Goal: Complete application form: Complete application form

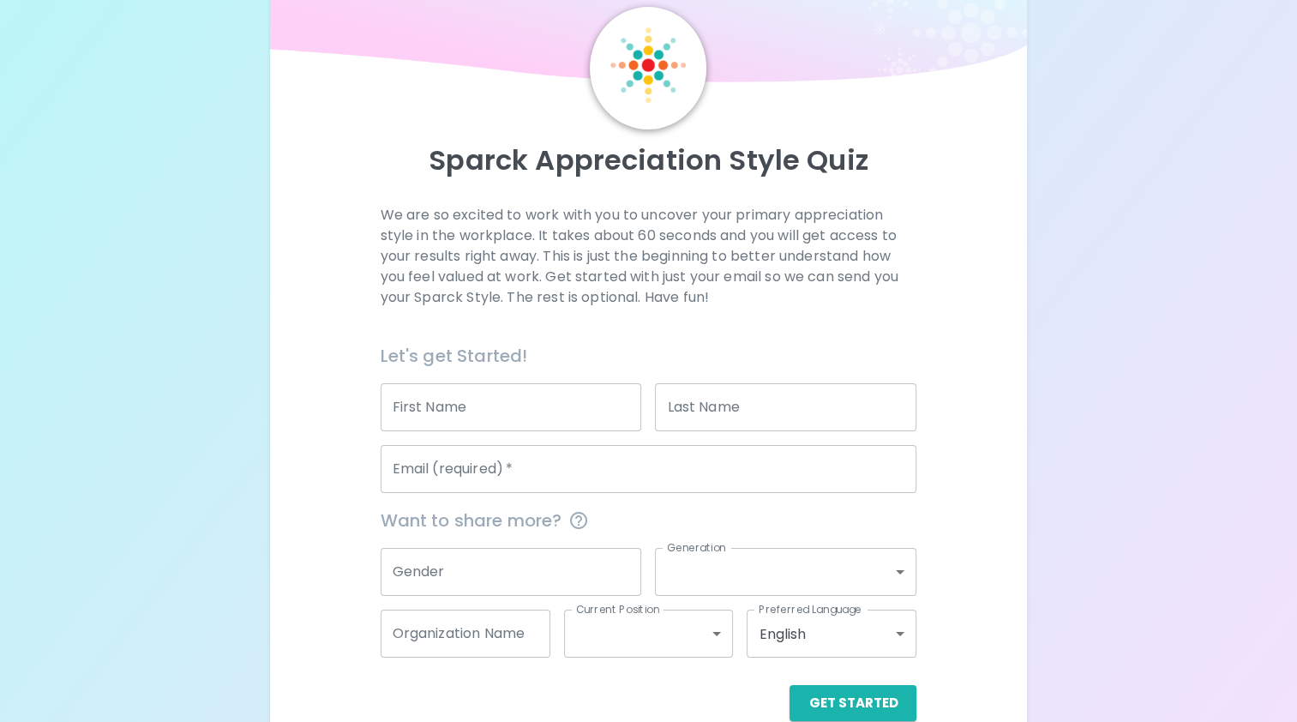
scroll to position [94, 0]
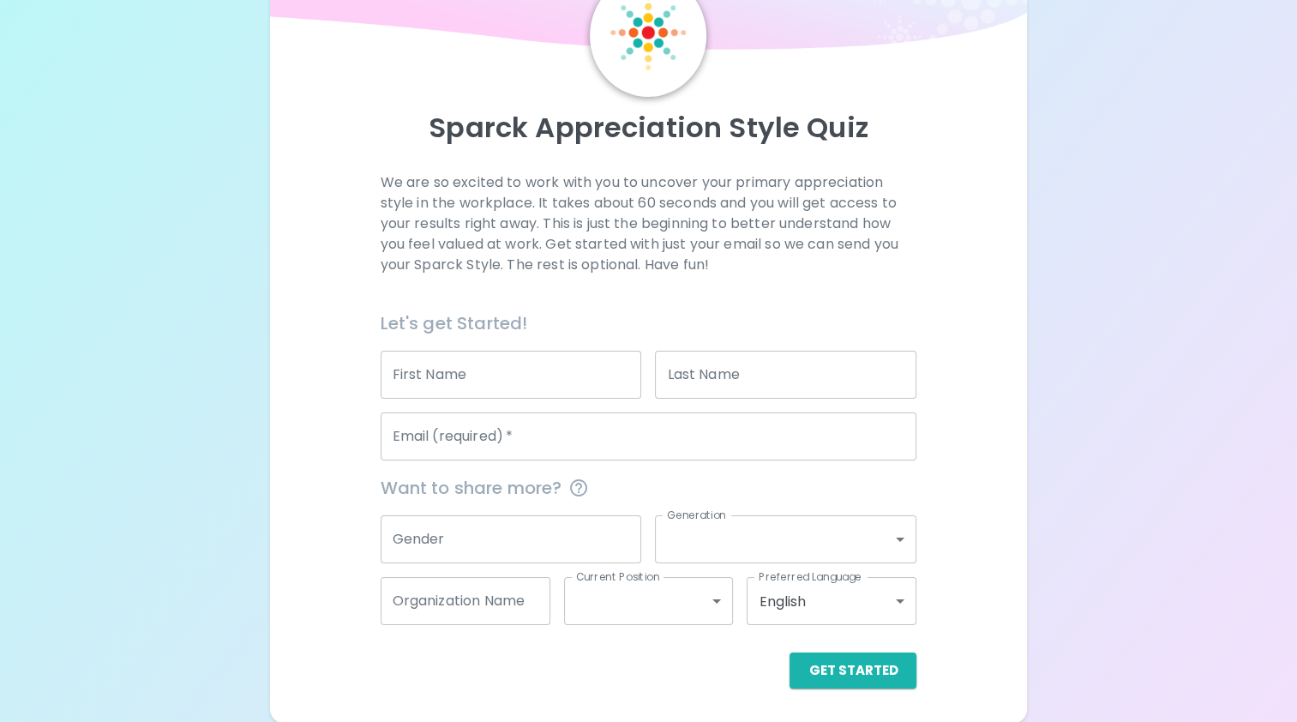
click at [432, 385] on input "First Name" at bounding box center [511, 375] width 261 height 48
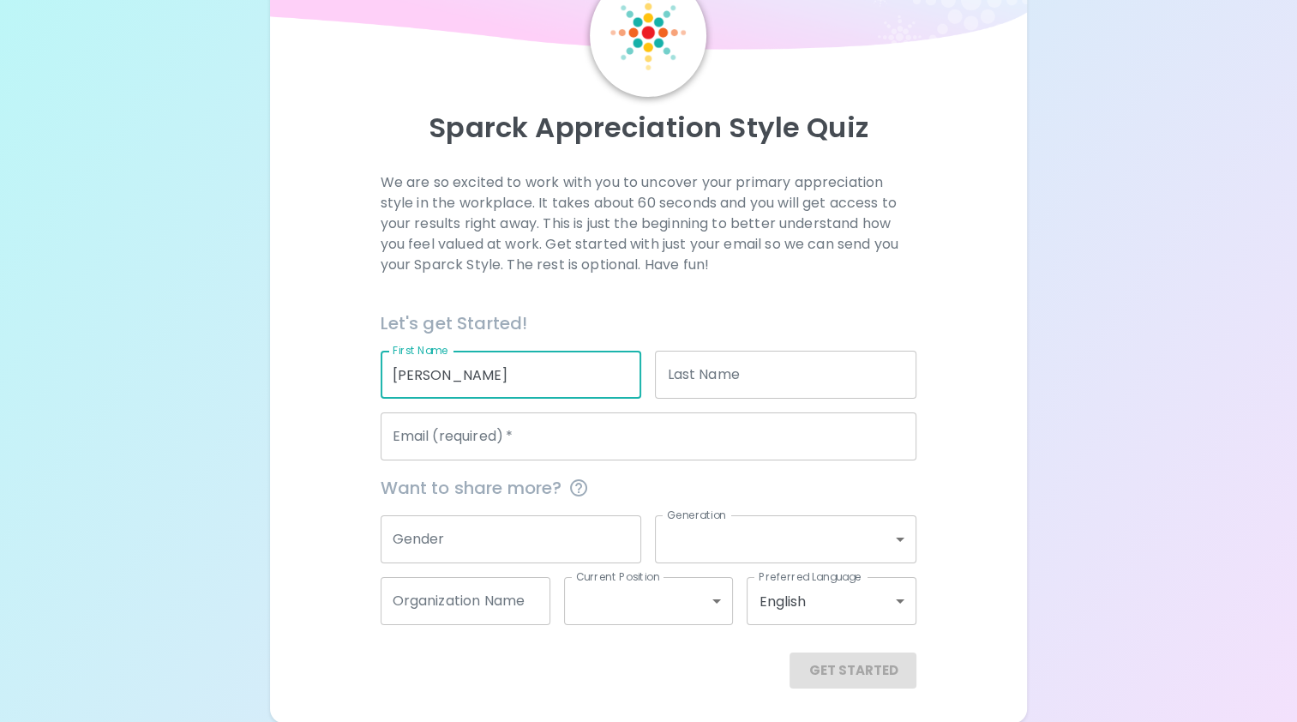
type input "[PERSON_NAME]"
click at [710, 379] on input "Last Name" at bounding box center [785, 375] width 261 height 48
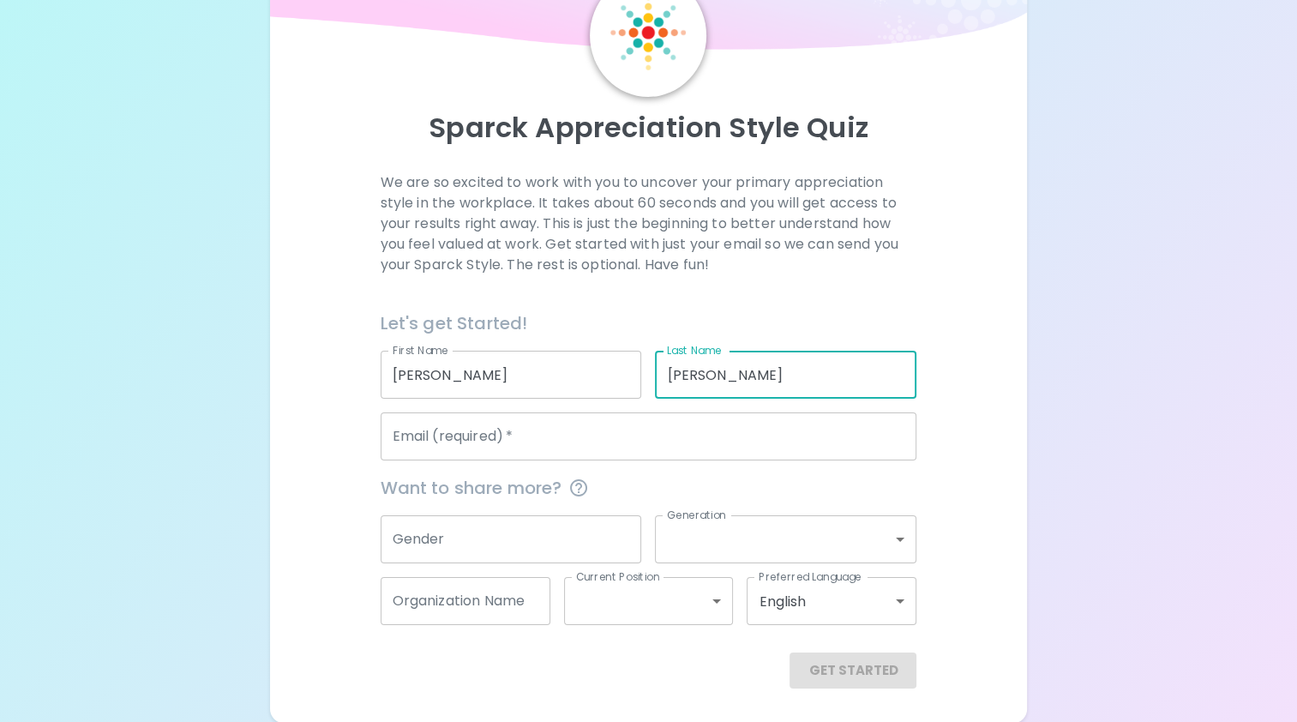
type input "[PERSON_NAME]"
click at [587, 441] on input "Email (required)   *" at bounding box center [649, 436] width 536 height 48
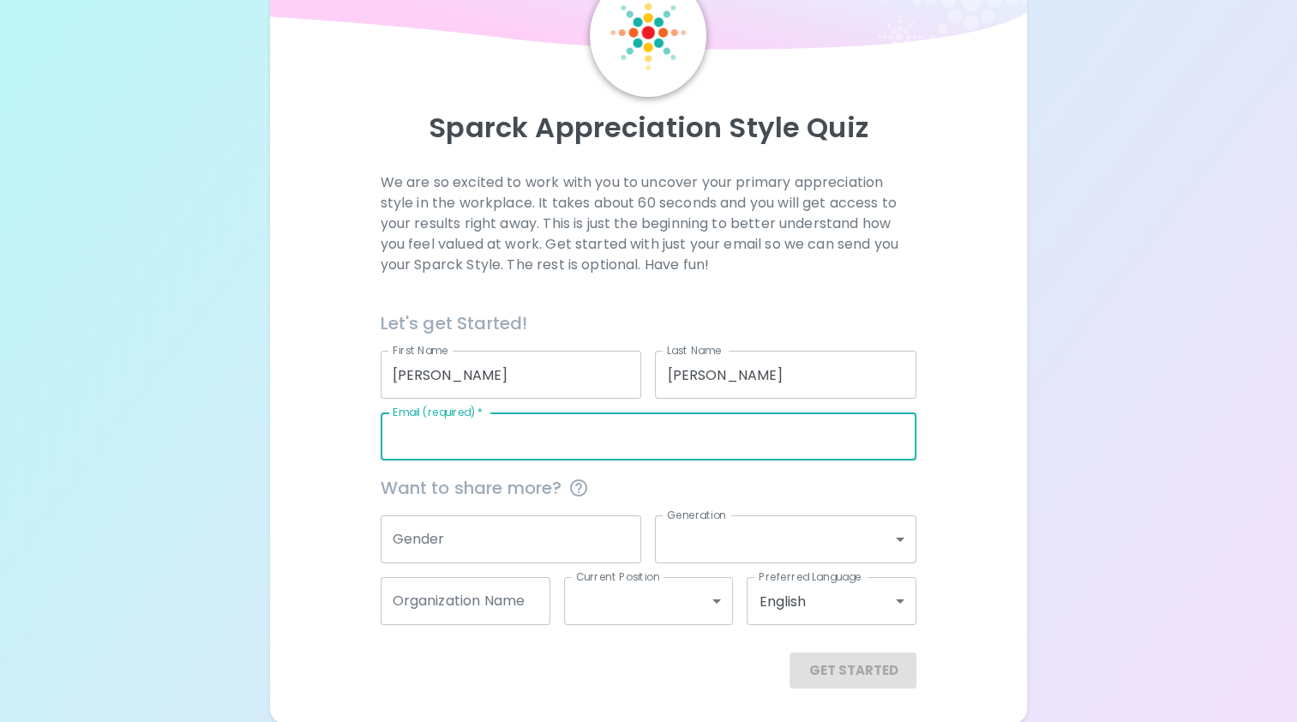
type input "[EMAIL_ADDRESS][DOMAIN_NAME]"
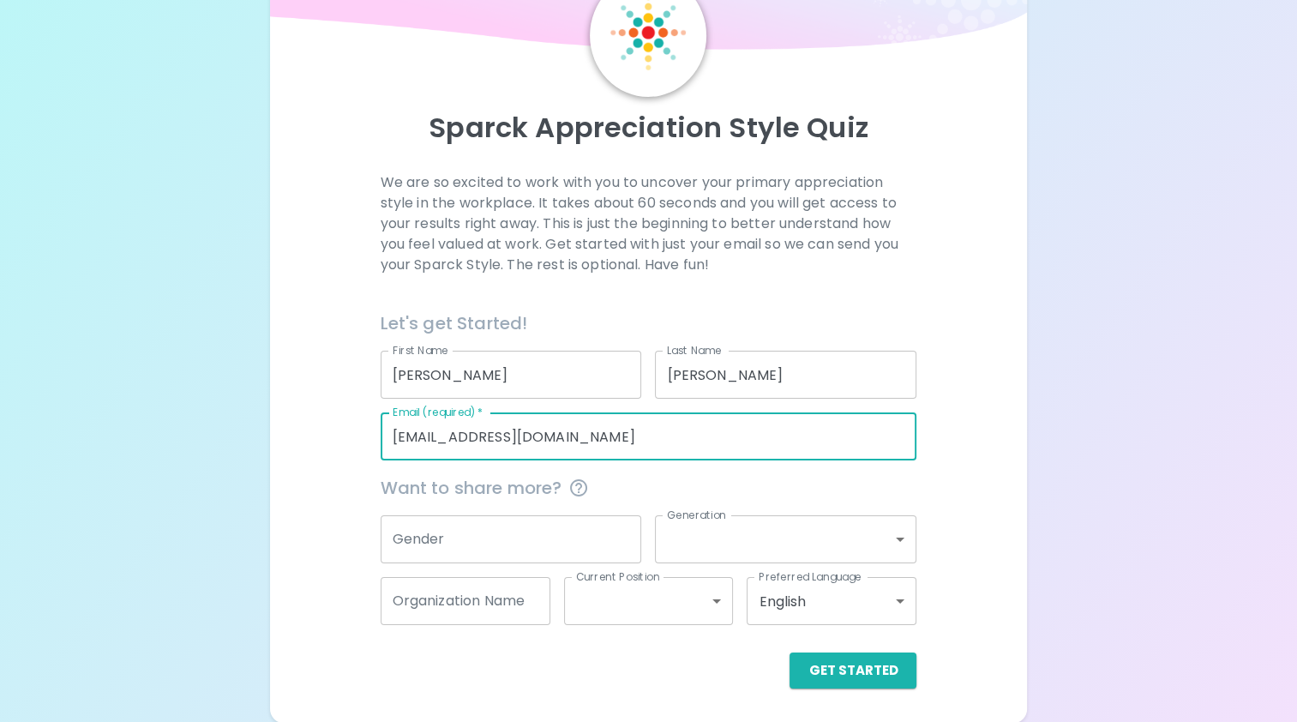
click at [523, 541] on input "Gender" at bounding box center [511, 539] width 261 height 48
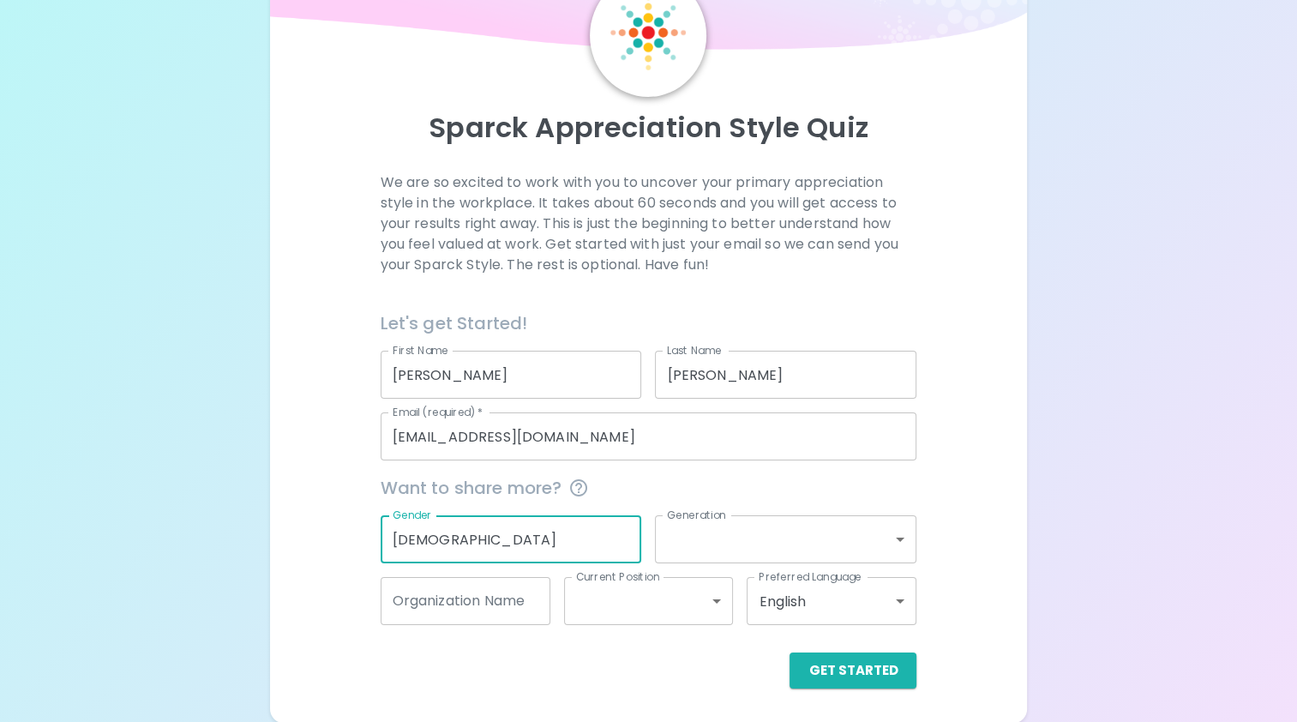
type input "[DEMOGRAPHIC_DATA]"
click at [758, 557] on body "Sparck Appreciation Style Quiz We are so excited to work with you to uncover yo…" at bounding box center [655, 314] width 1310 height 817
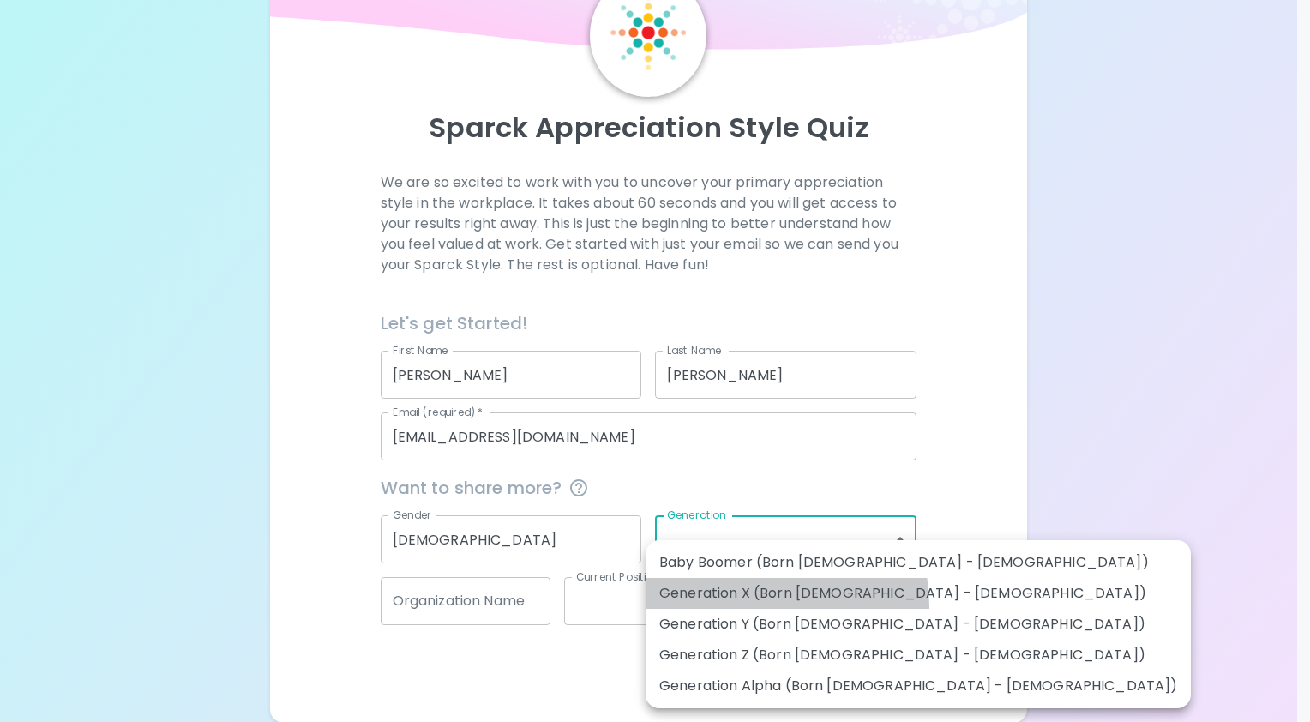
click at [749, 606] on li "Generation X (Born [DEMOGRAPHIC_DATA] - [DEMOGRAPHIC_DATA])" at bounding box center [917, 593] width 545 height 31
type input "generation_x"
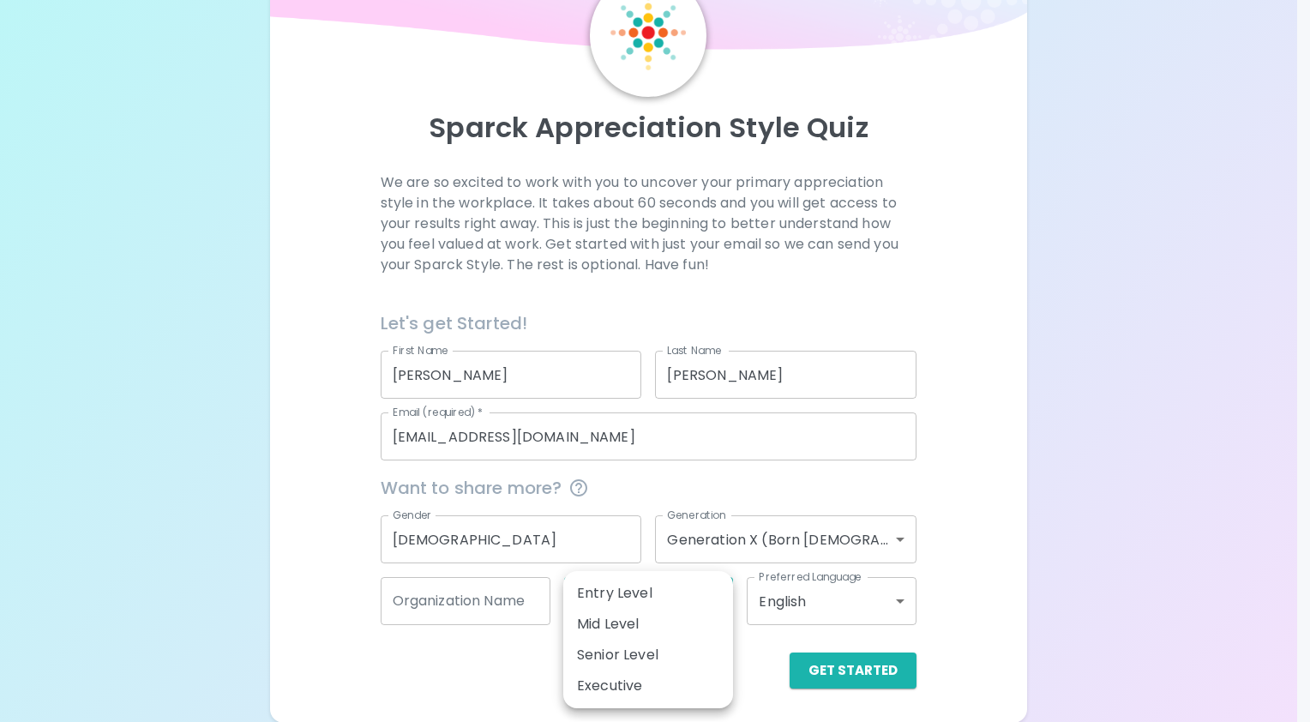
click at [730, 606] on body "Sparck Appreciation Style Quiz We are so excited to work with you to uncover yo…" at bounding box center [655, 314] width 1310 height 817
click at [679, 692] on li "Executive" at bounding box center [648, 685] width 170 height 31
type input "executive"
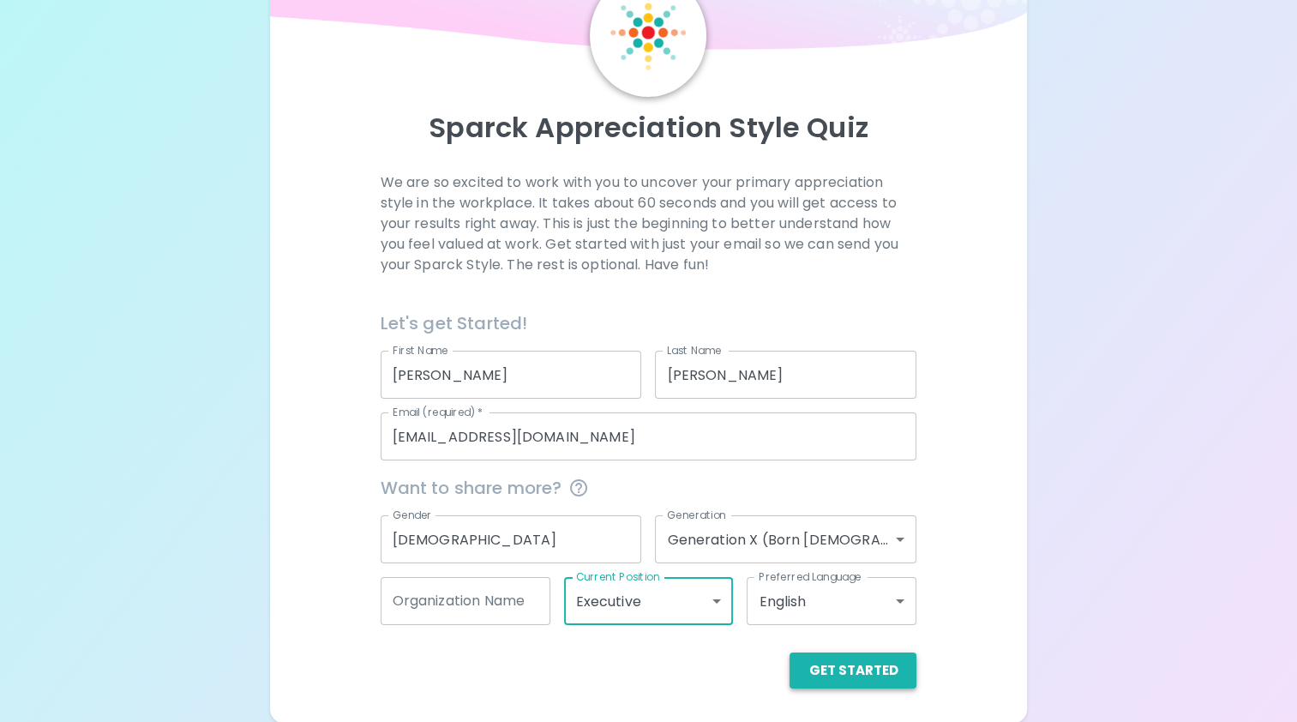
click at [871, 662] on button "Get Started" at bounding box center [852, 670] width 127 height 36
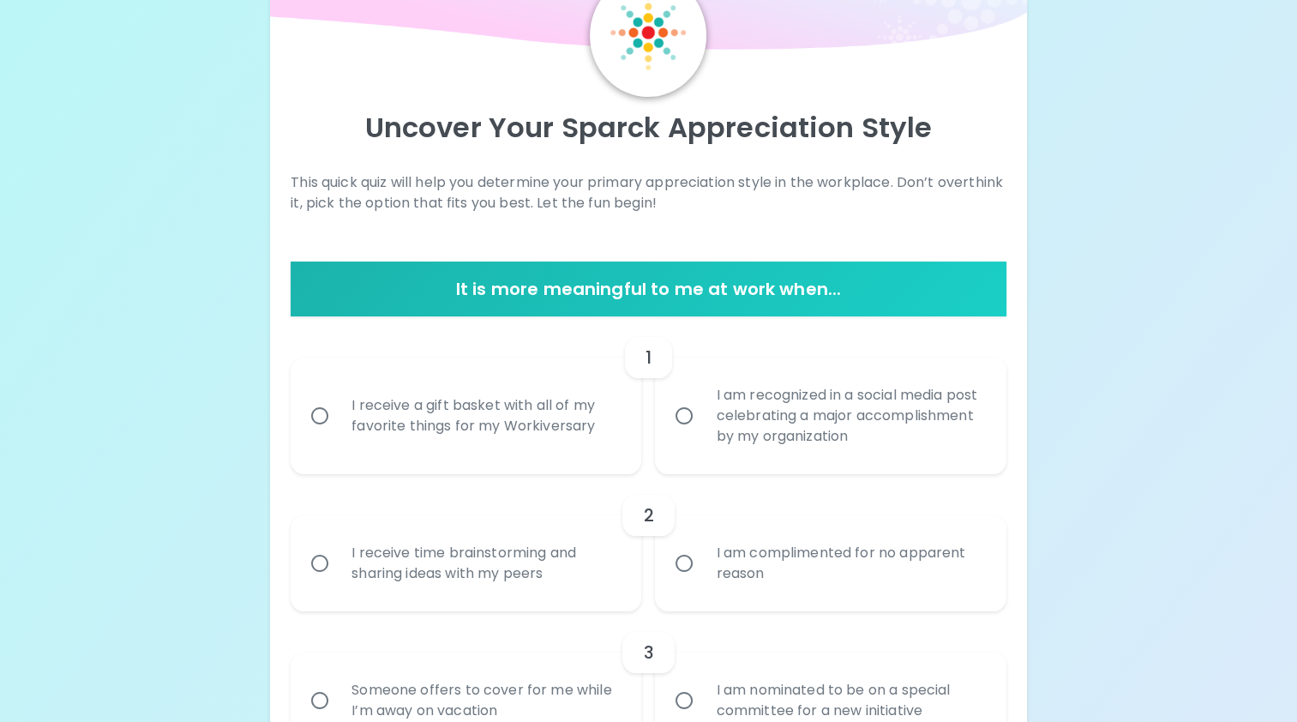
click at [686, 420] on input "I am recognized in a social media post celebrating a major accomplishment by my…" at bounding box center [684, 416] width 36 height 36
radio input "true"
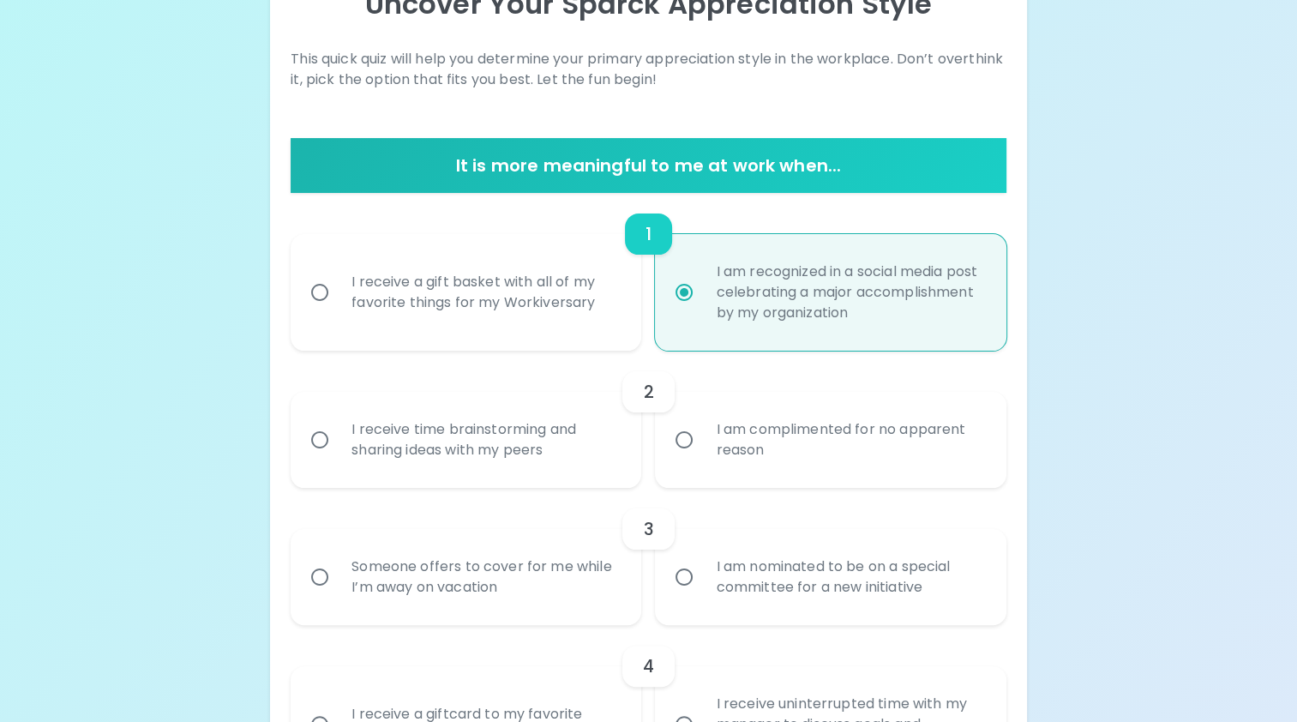
scroll to position [231, 0]
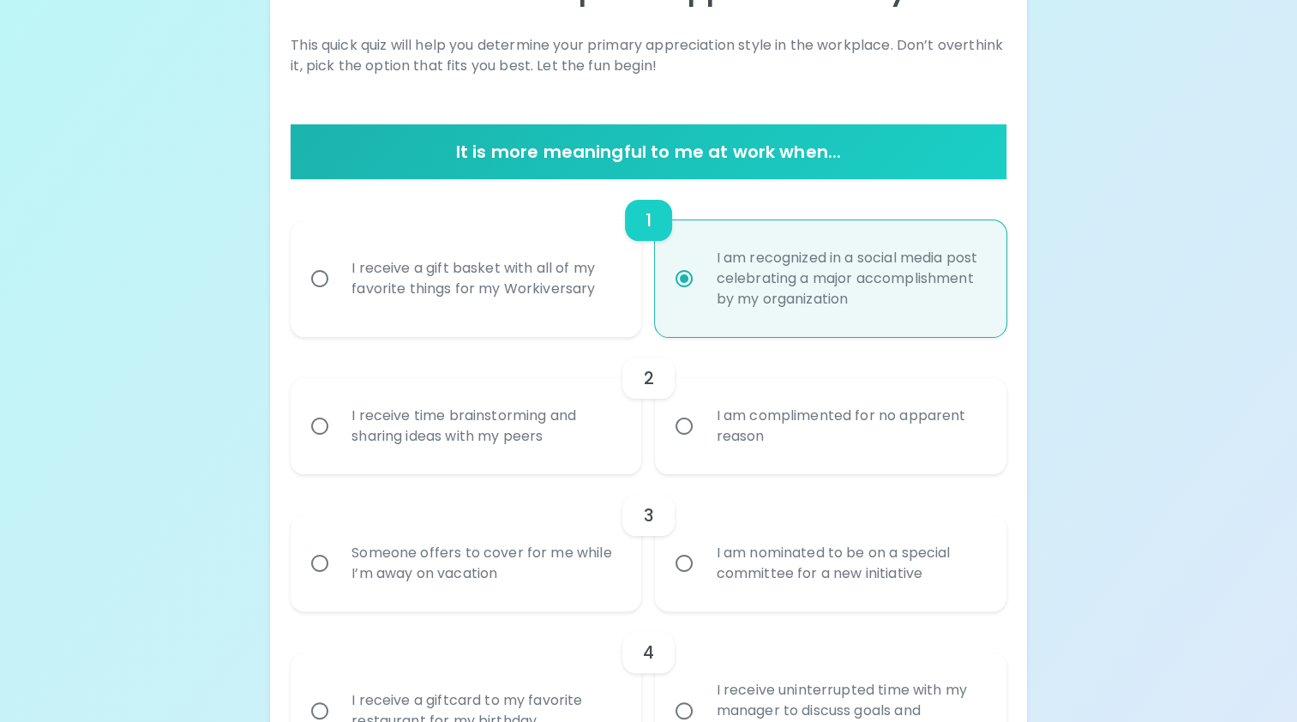
click at [313, 424] on input "I receive time brainstorming and sharing ideas with my peers" at bounding box center [320, 426] width 36 height 36
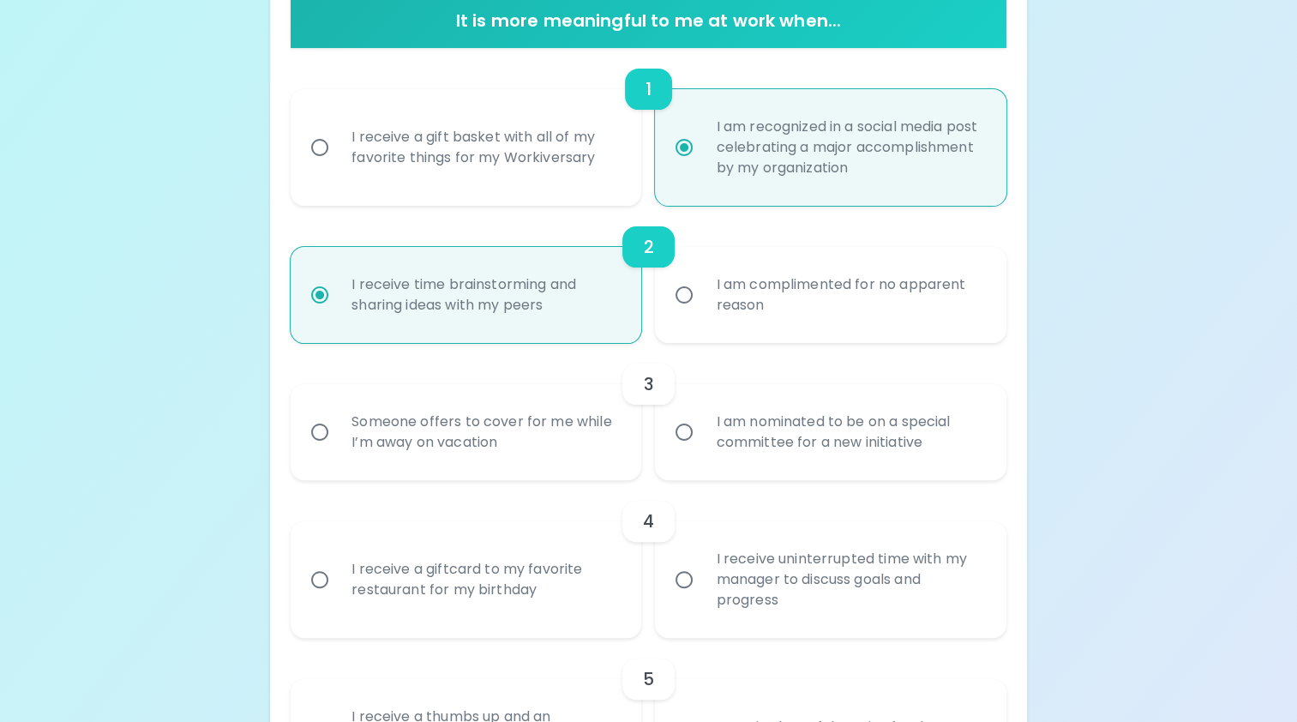
scroll to position [369, 0]
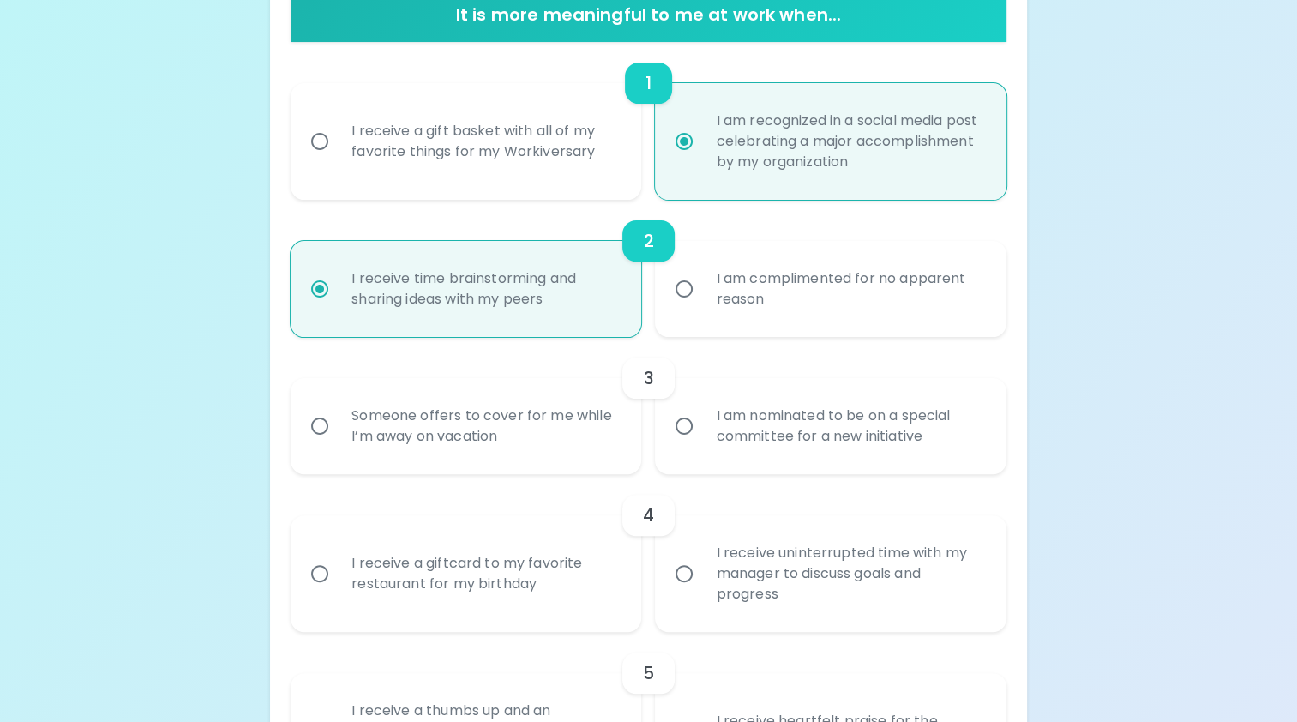
radio input "true"
click at [675, 435] on input "I am nominated to be on a special committee for a new initiative" at bounding box center [684, 426] width 36 height 36
radio input "false"
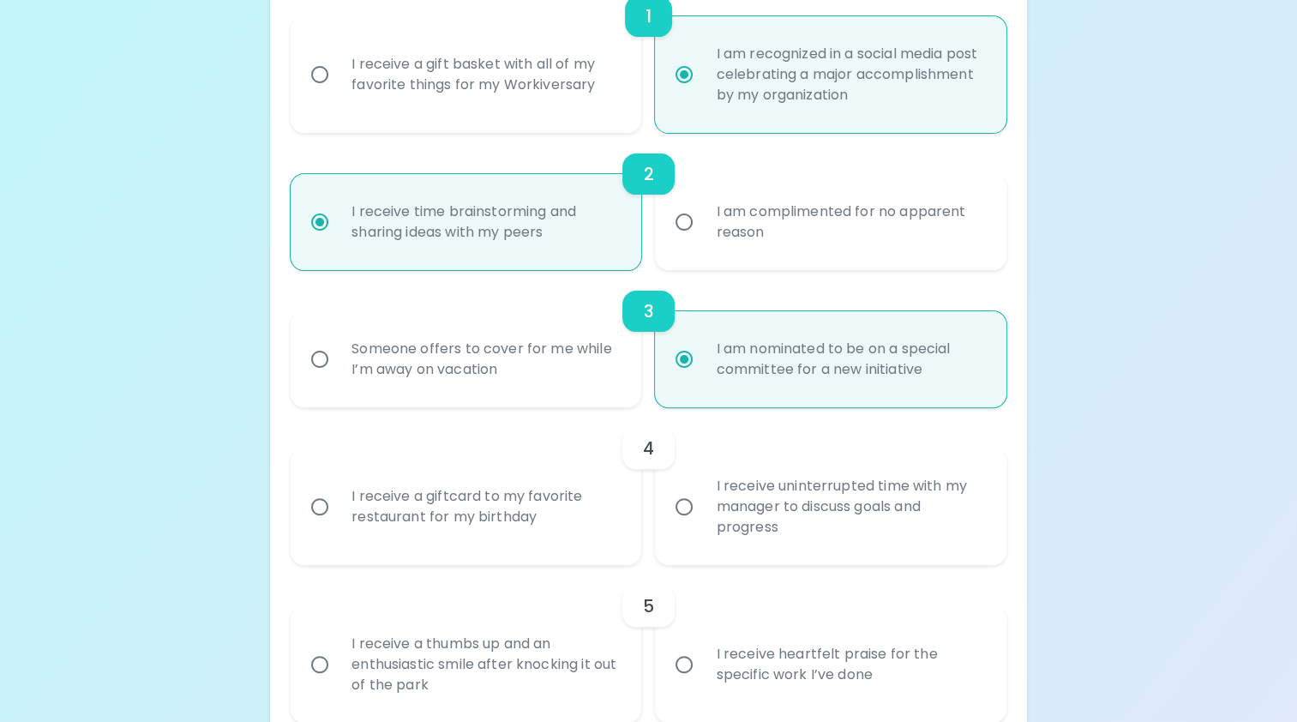
scroll to position [506, 0]
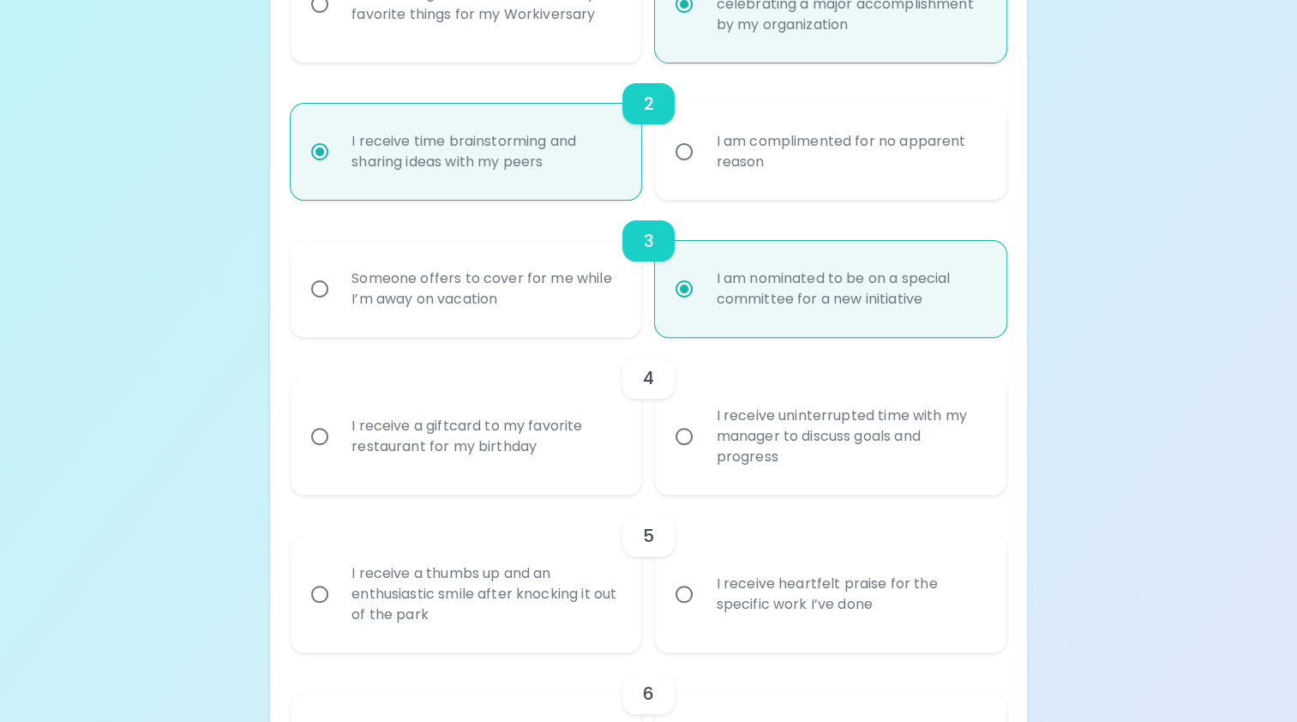
radio input "true"
click at [679, 435] on input "I receive uninterrupted time with my manager to discuss goals and progress" at bounding box center [684, 436] width 36 height 36
radio input "false"
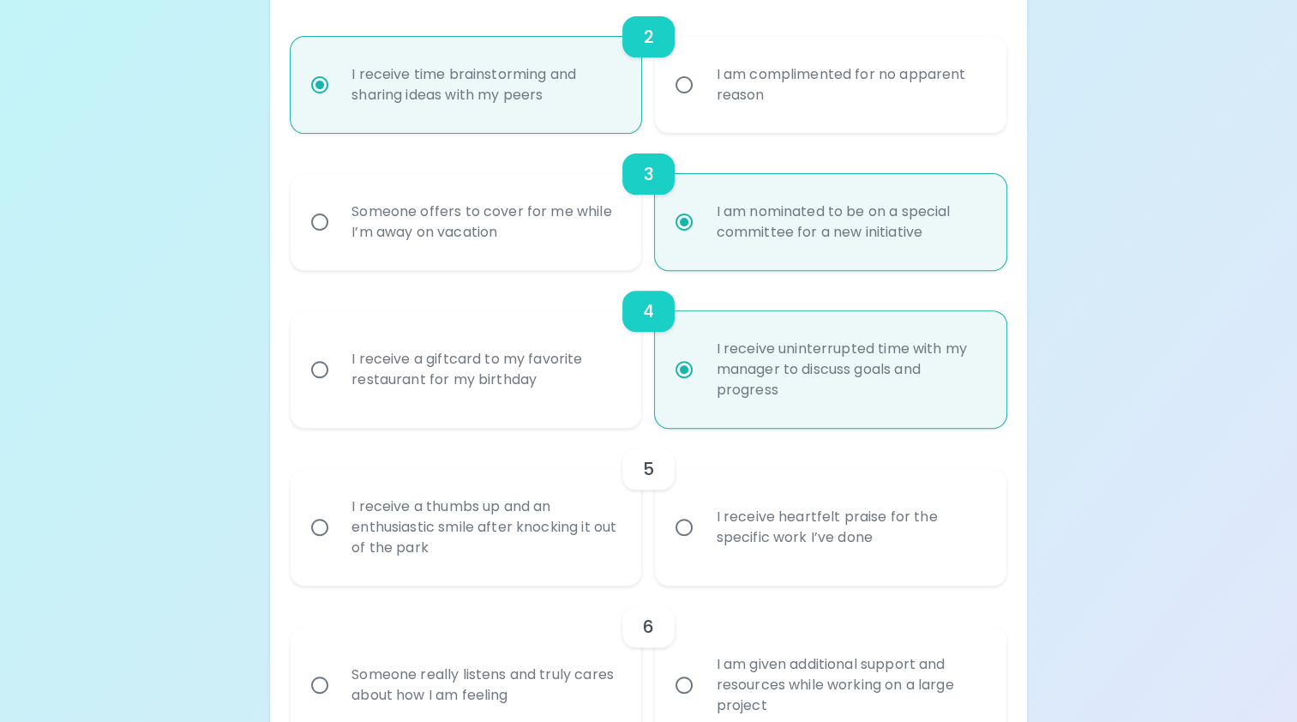
scroll to position [643, 0]
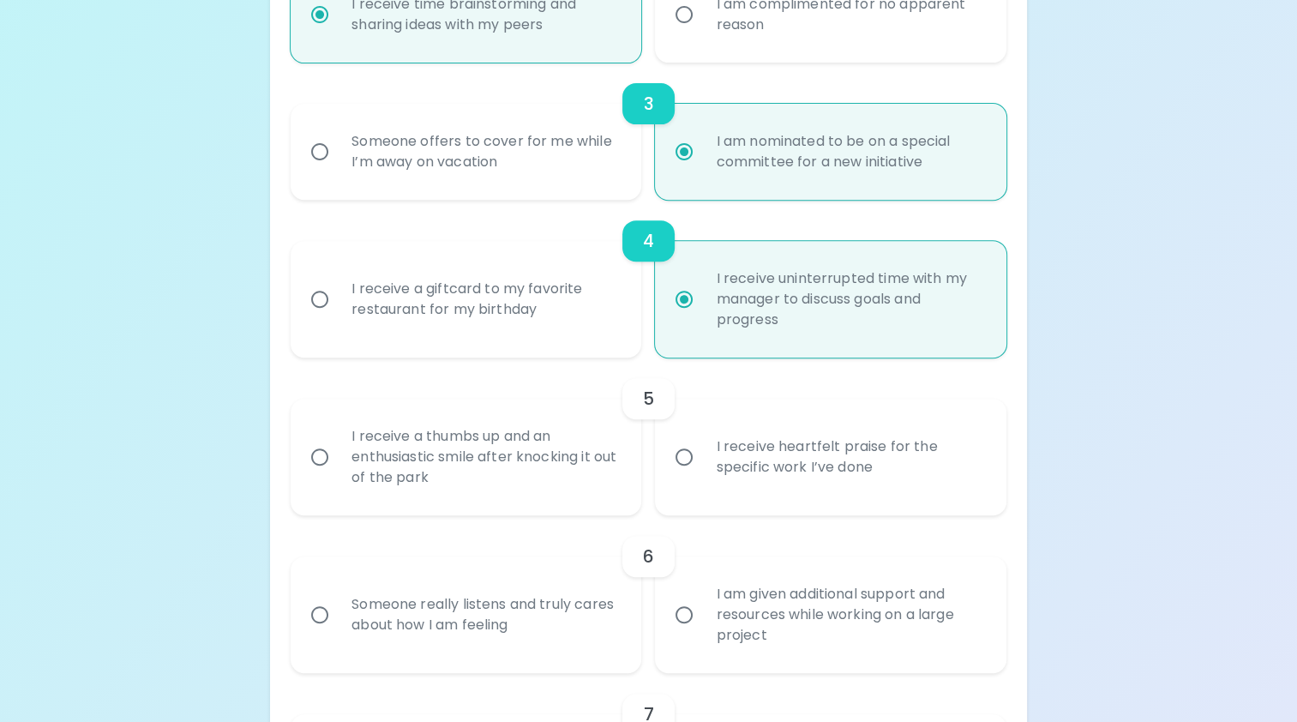
radio input "true"
click at [683, 452] on input "I receive heartfelt praise for the specific work I’ve done" at bounding box center [684, 457] width 36 height 36
radio input "false"
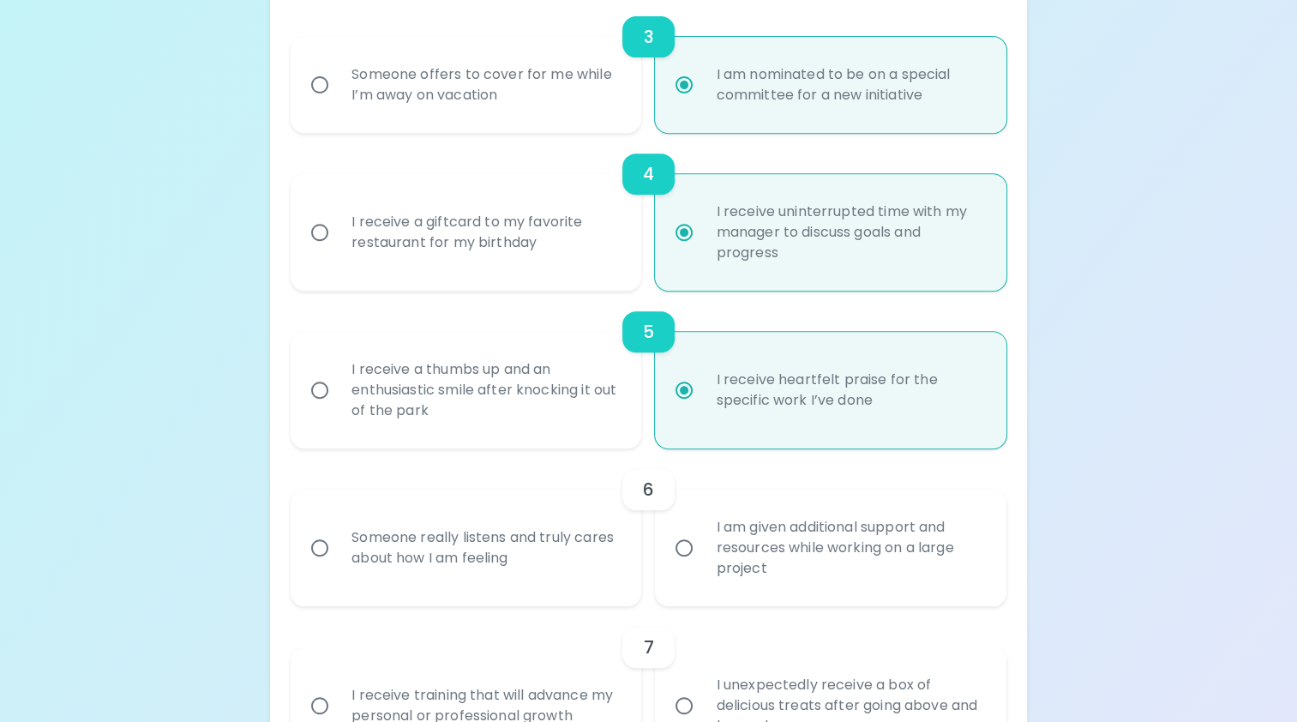
scroll to position [780, 0]
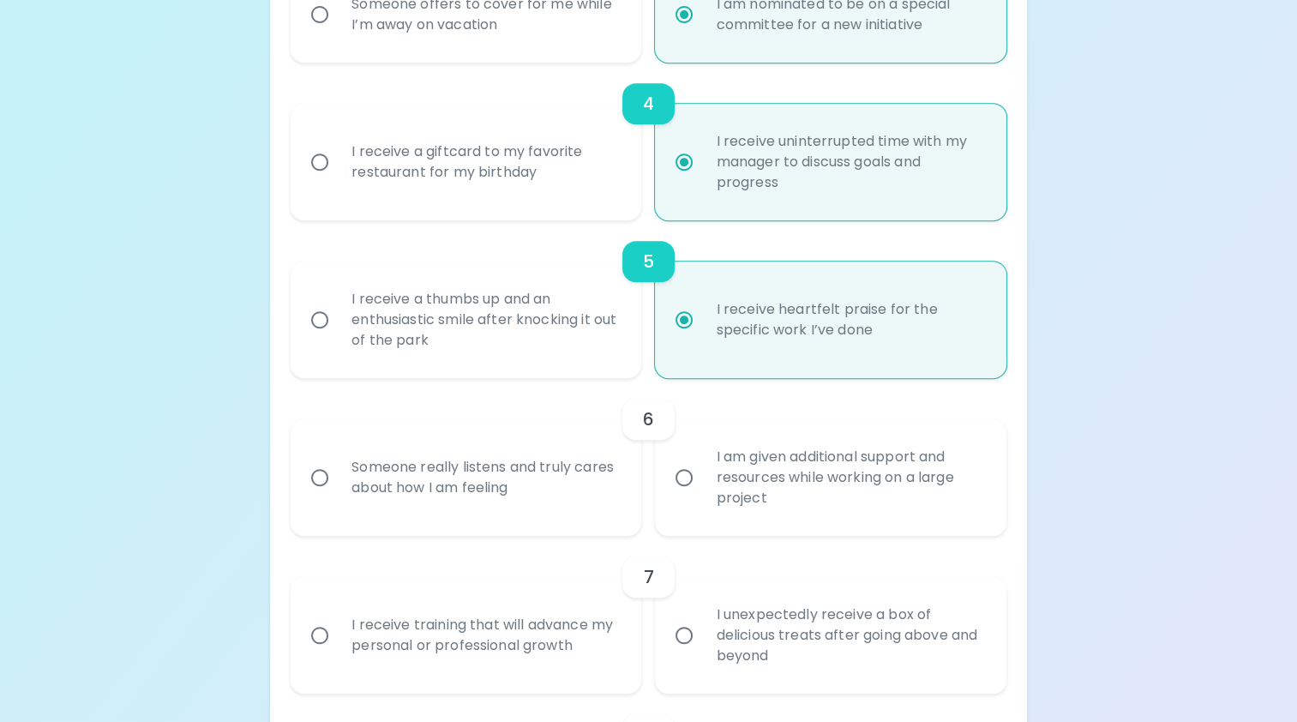
radio input "true"
click at [685, 484] on input "I am given additional support and resources while working on a large project" at bounding box center [684, 477] width 36 height 36
radio input "false"
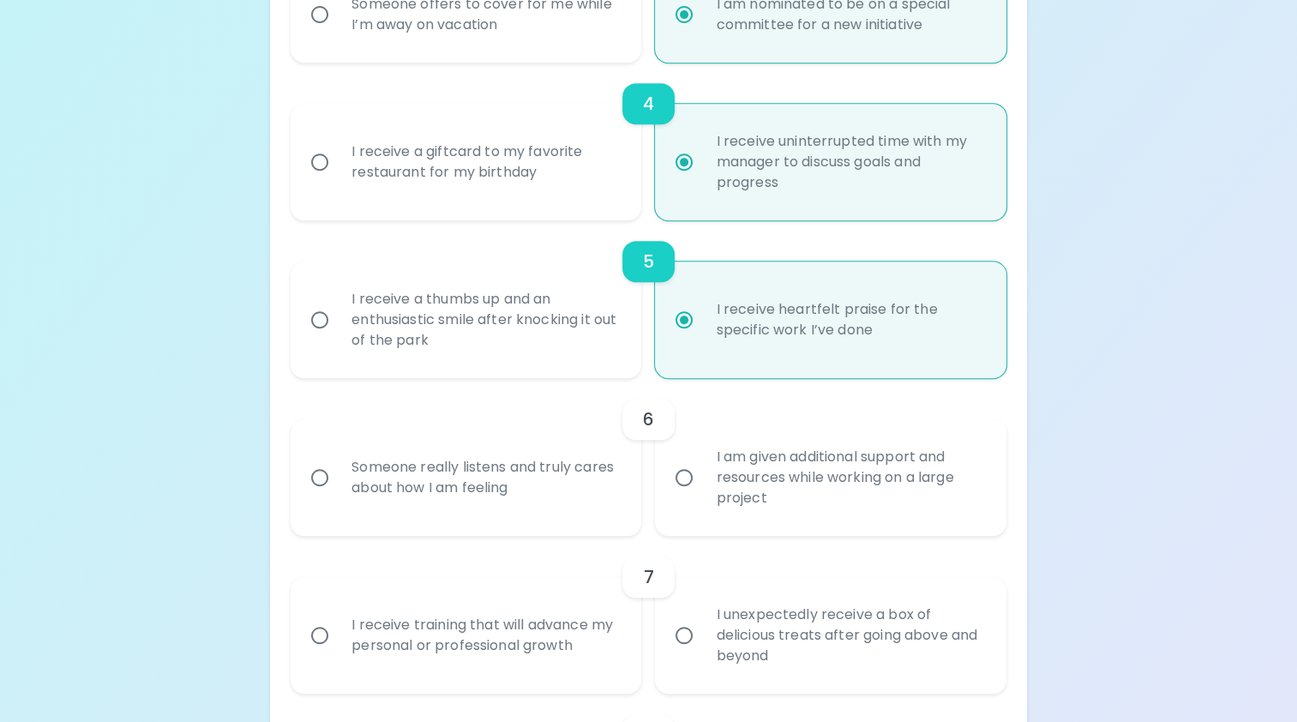
radio input "false"
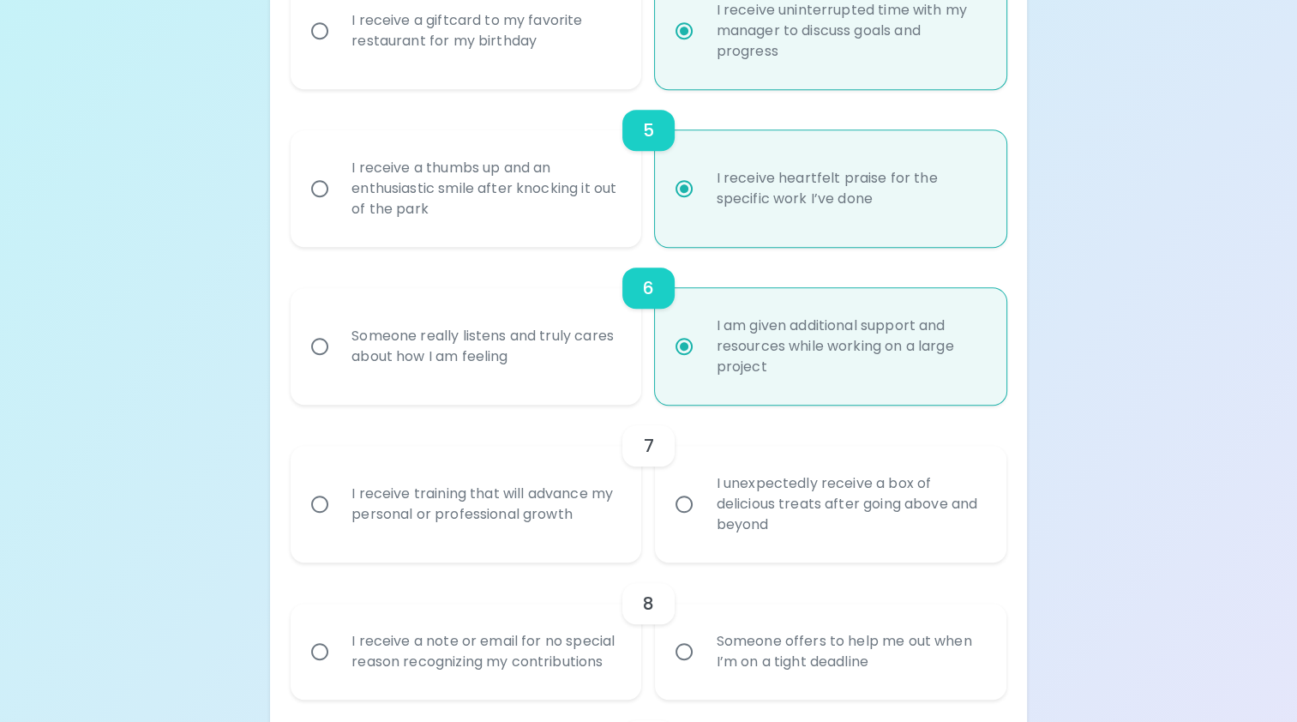
scroll to position [917, 0]
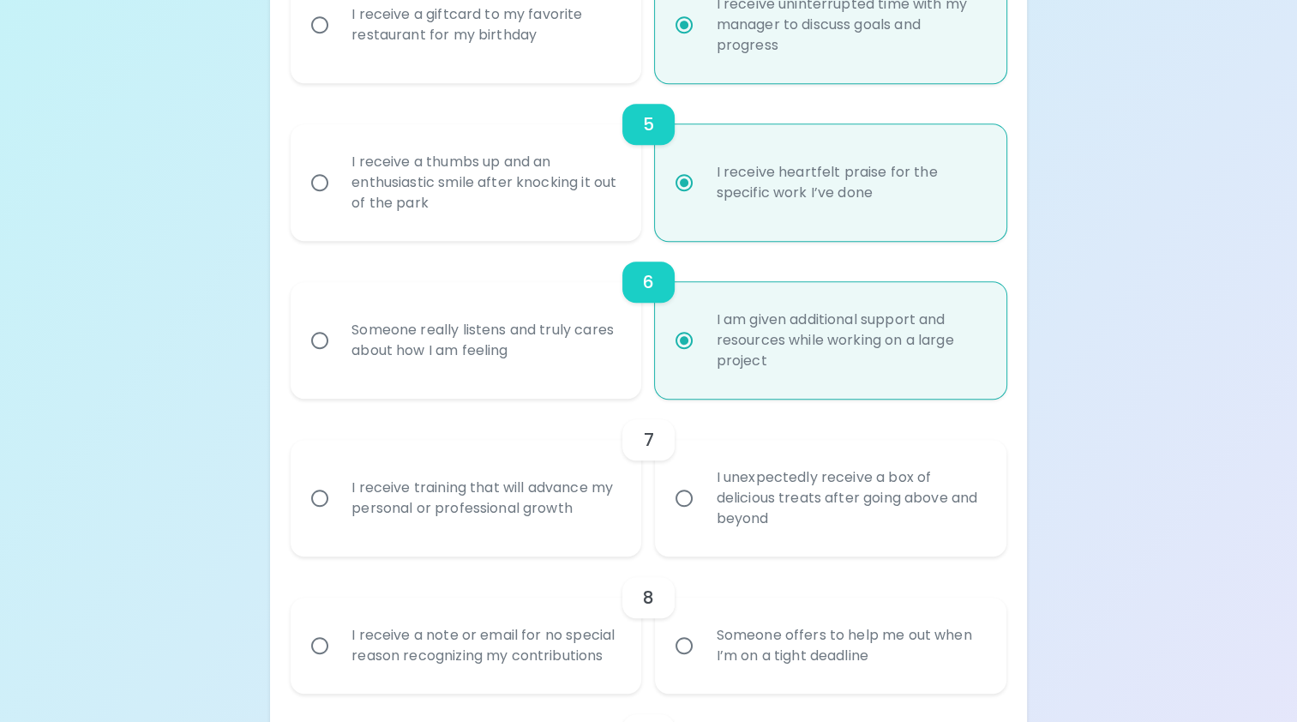
radio input "true"
click at [315, 507] on input "I receive training that will advance my personal or professional growth" at bounding box center [320, 498] width 36 height 36
radio input "false"
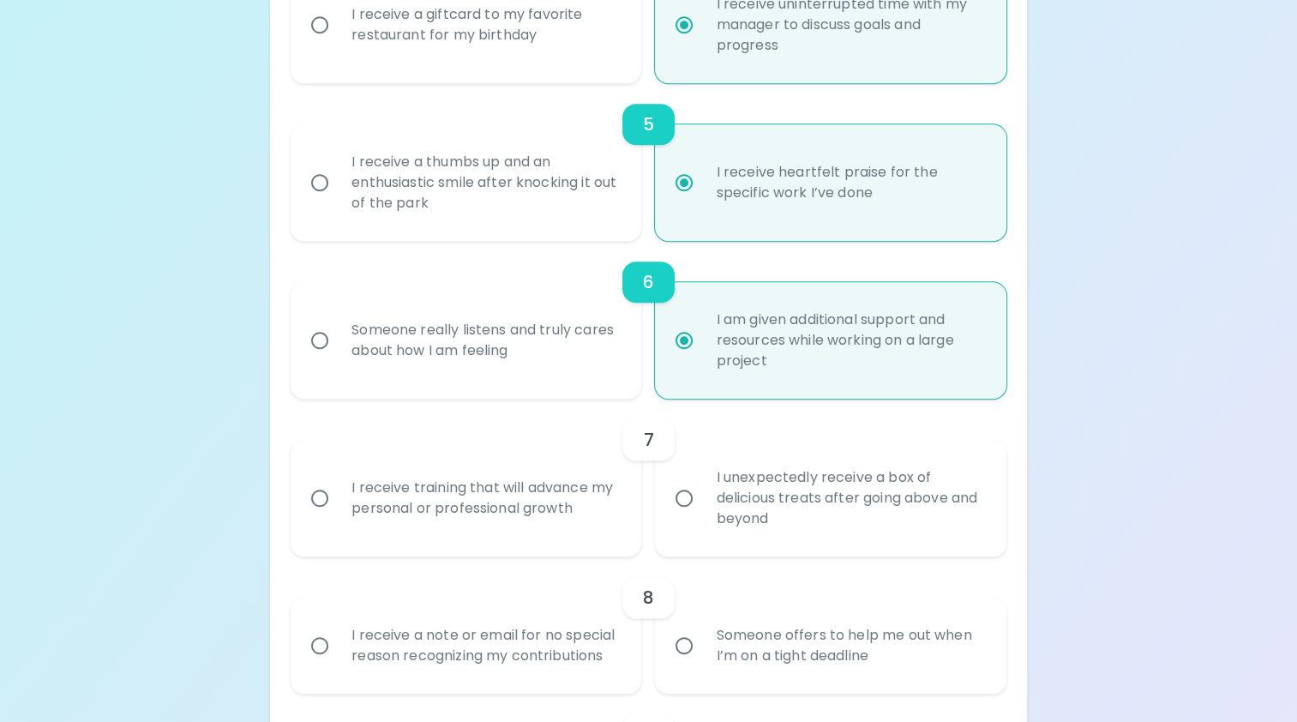
radio input "false"
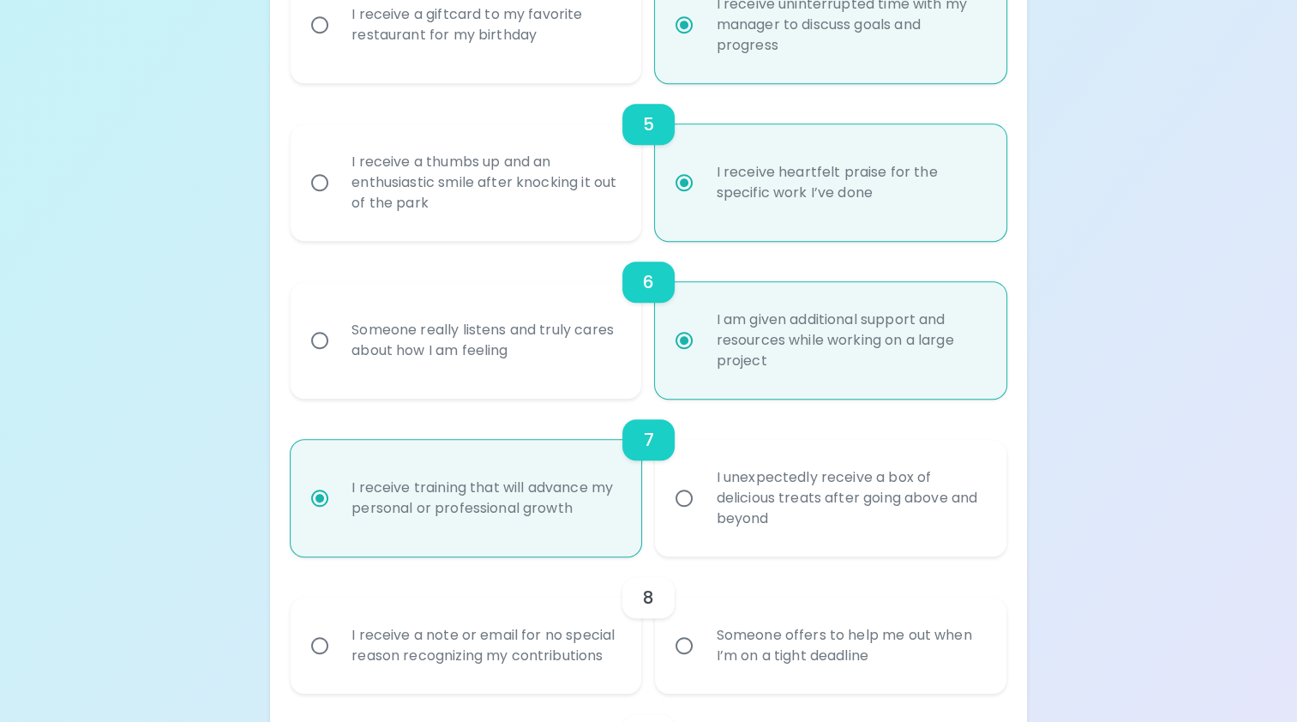
scroll to position [1054, 0]
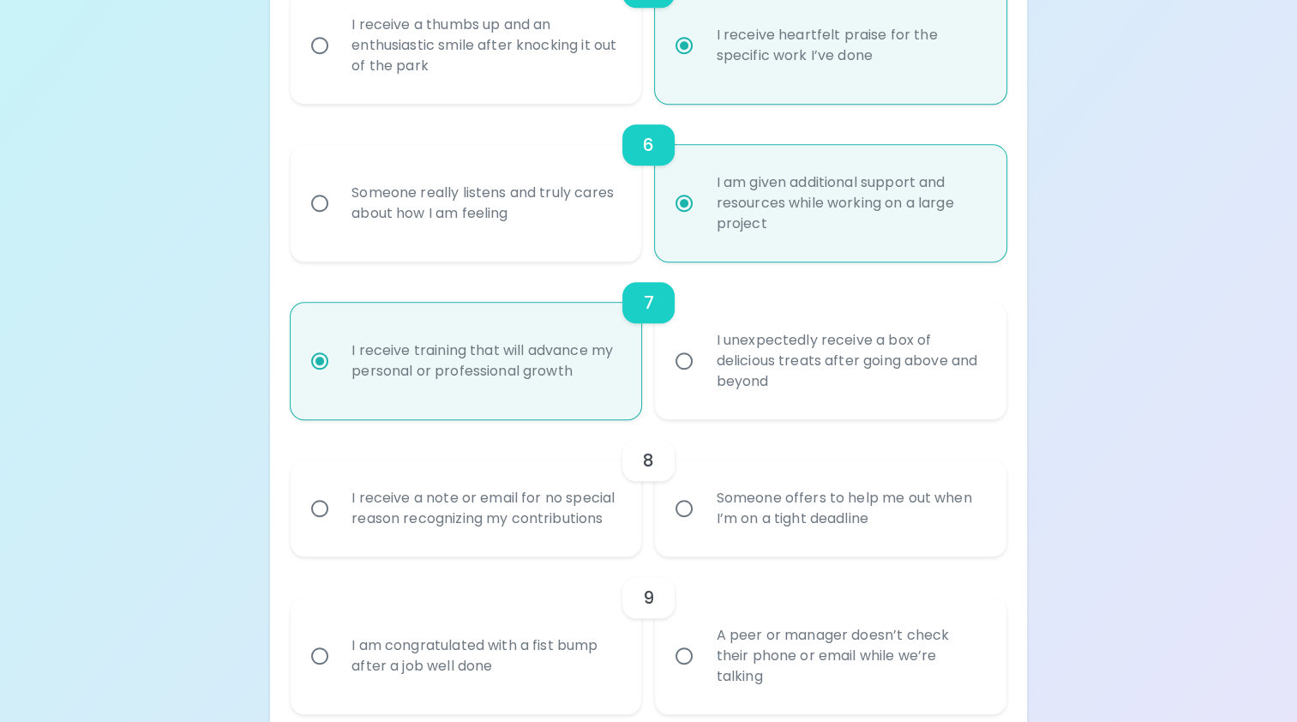
click at [302, 343] on input "I receive training that will advance my personal or professional growth" at bounding box center [320, 361] width 36 height 36
radio input "true"
click at [672, 508] on input "Someone offers to help me out when I’m on a tight deadline" at bounding box center [684, 508] width 36 height 36
radio input "false"
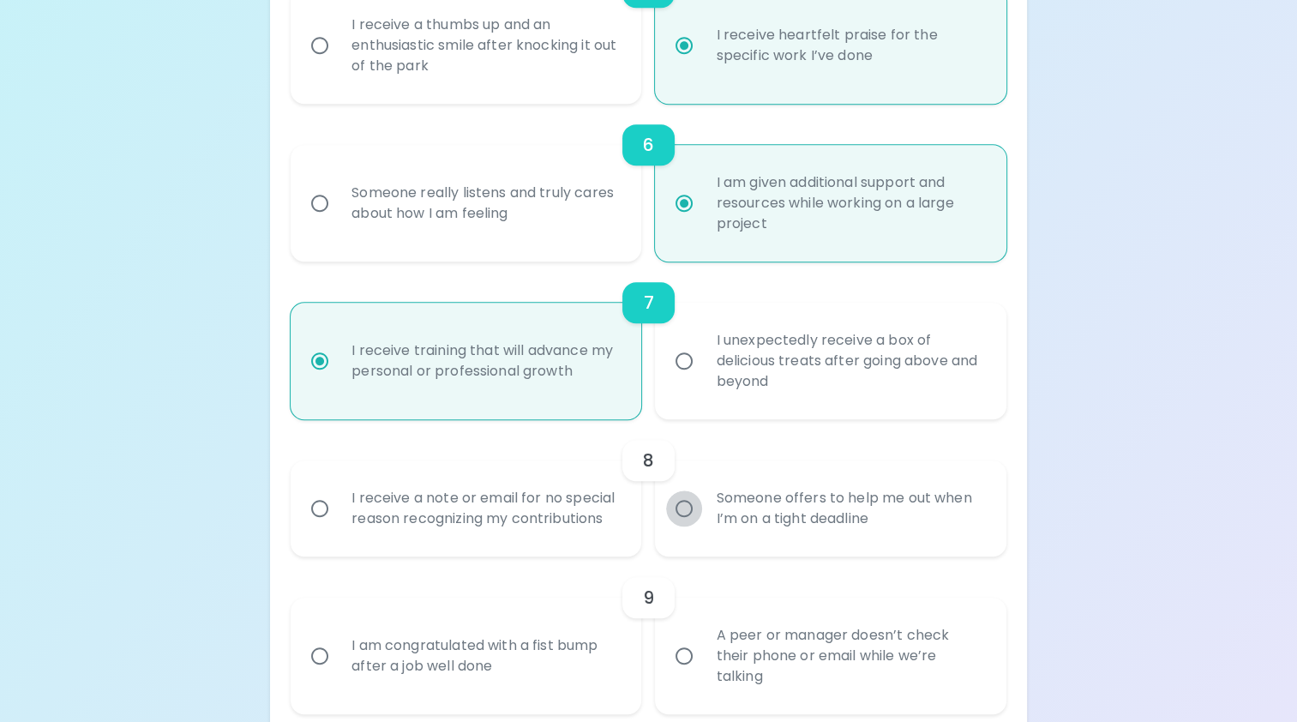
radio input "false"
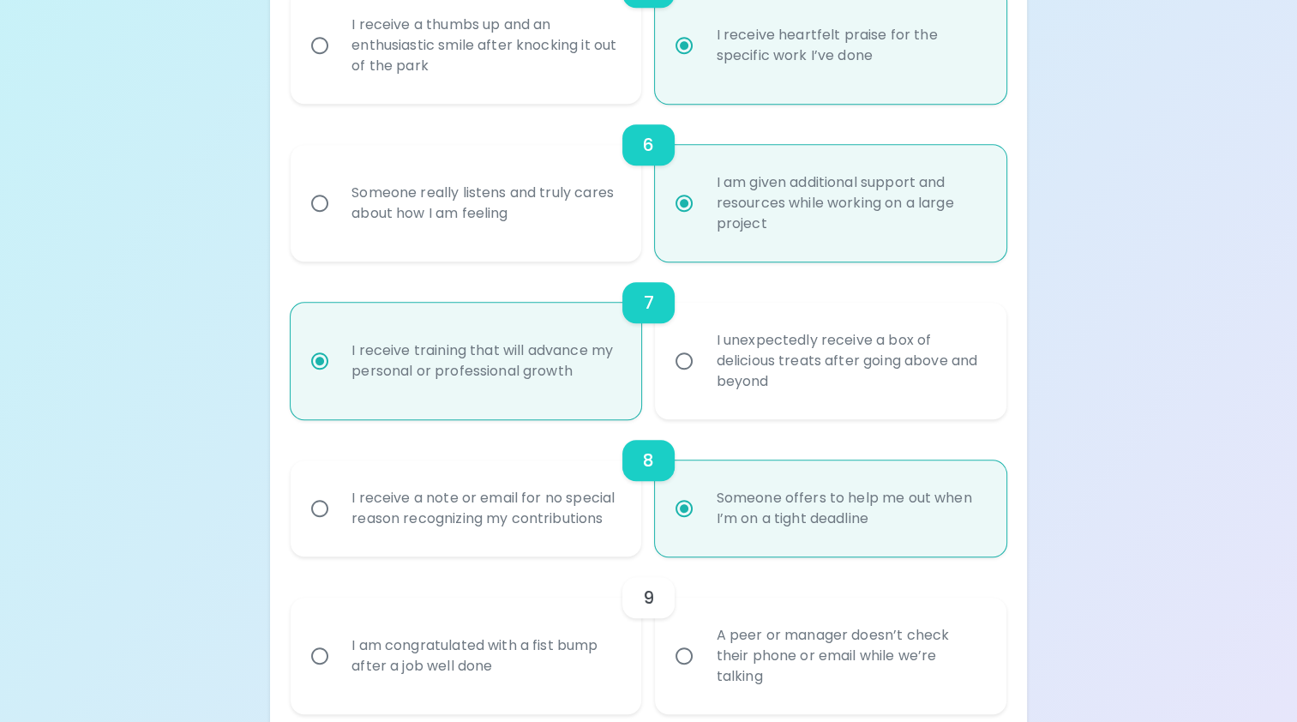
scroll to position [1191, 0]
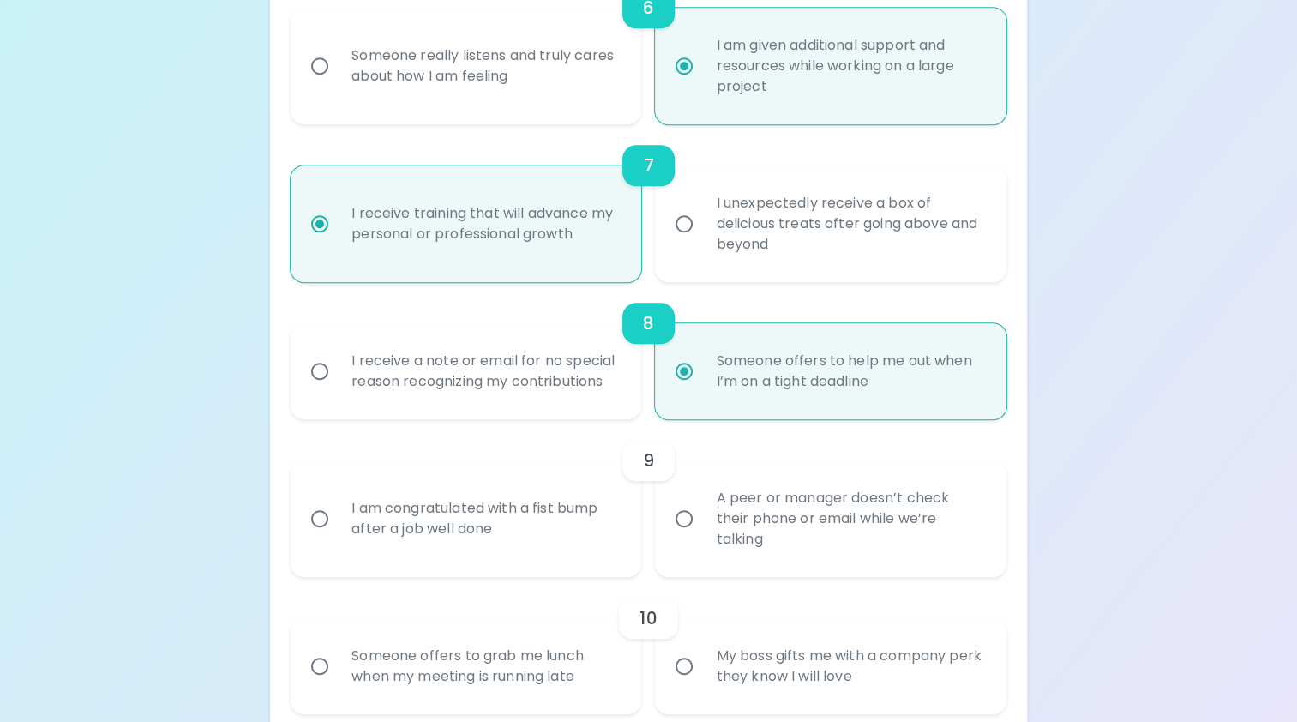
radio input "true"
click at [322, 524] on input "I am congratulated with a fist bump after a job well done" at bounding box center [320, 519] width 36 height 36
radio input "false"
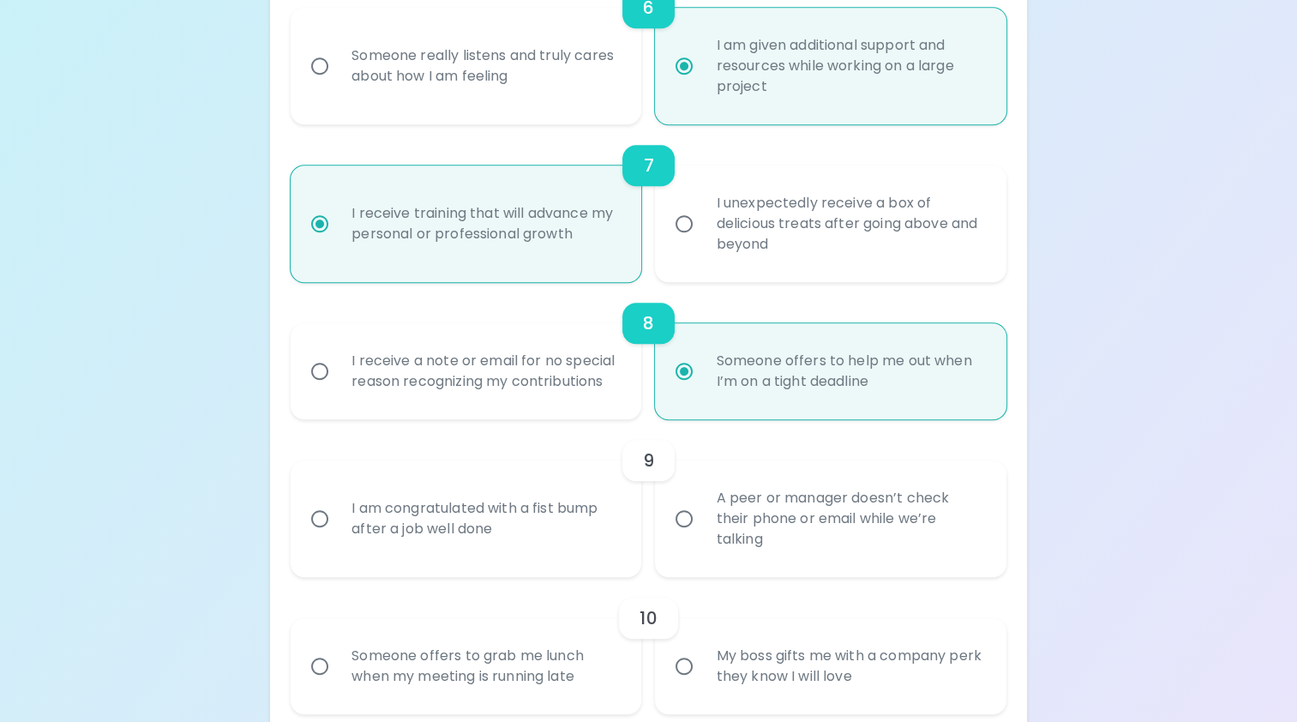
radio input "false"
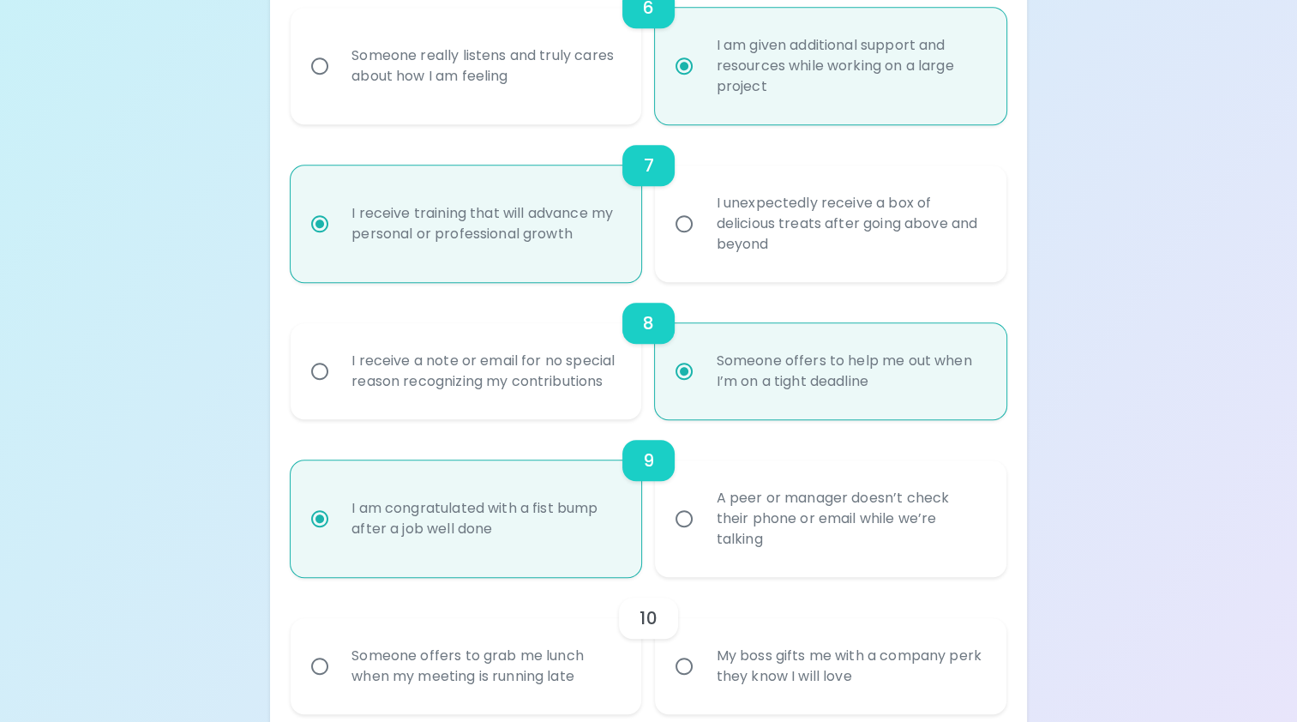
scroll to position [1328, 0]
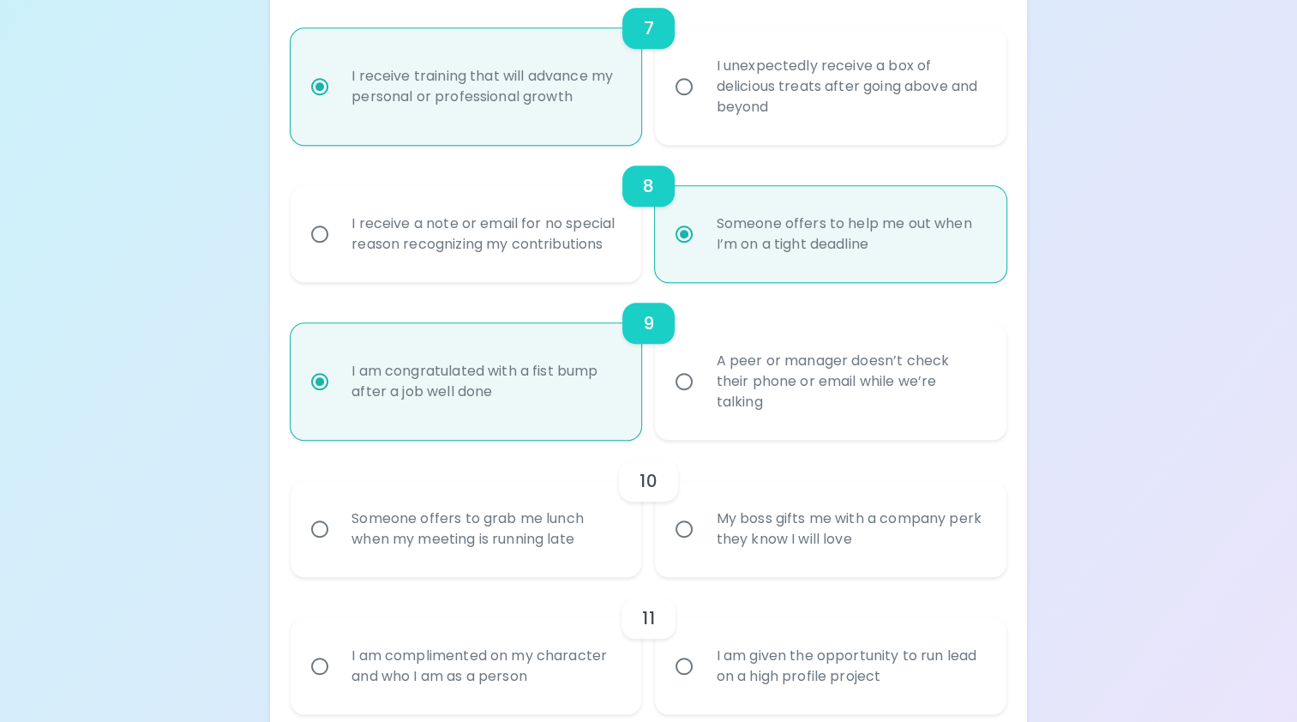
radio input "true"
click at [331, 529] on input "Someone offers to grab me lunch when my meeting is running late" at bounding box center [320, 529] width 36 height 36
radio input "false"
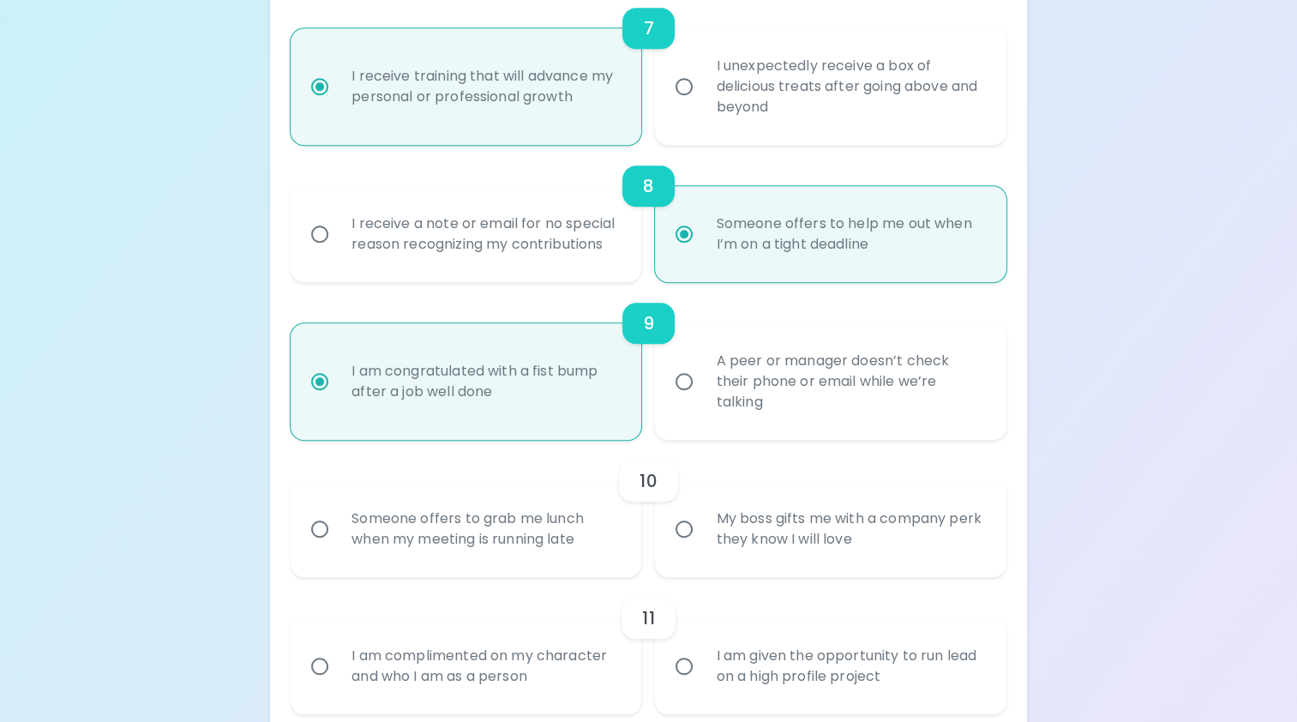
radio input "false"
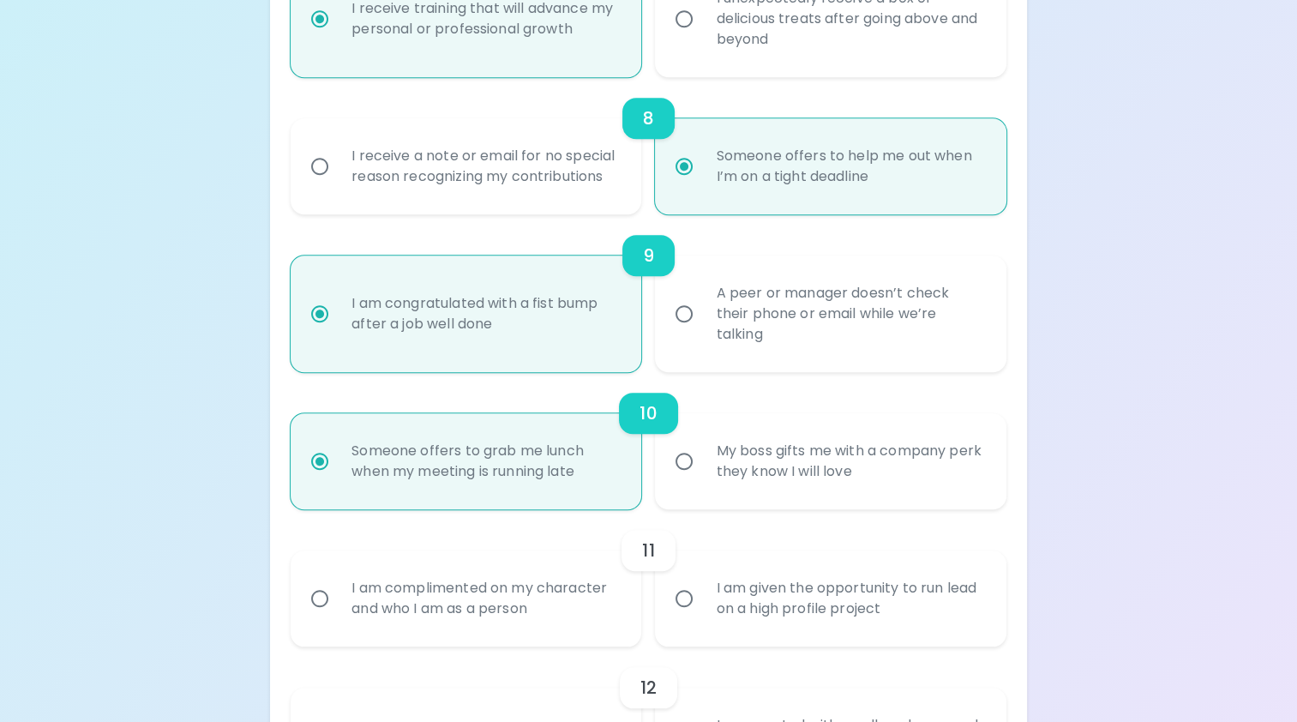
scroll to position [1466, 0]
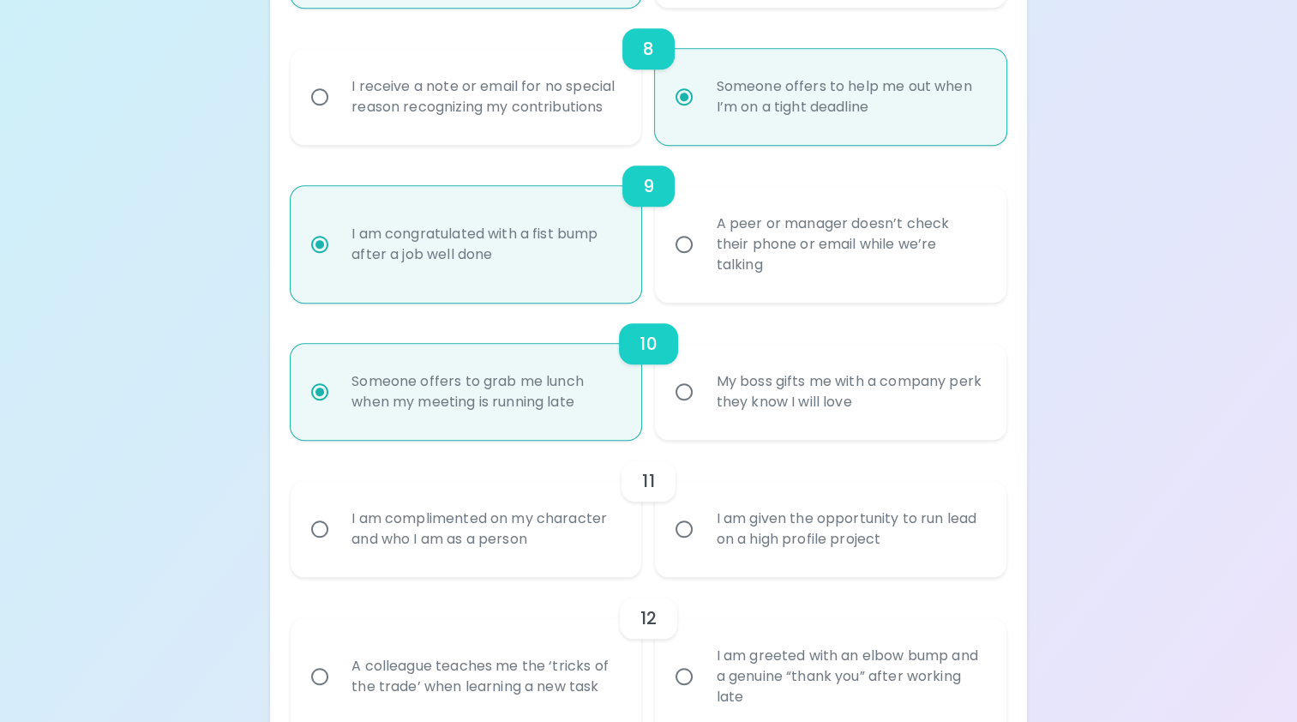
radio input "true"
click at [686, 527] on input "I am given the opportunity to run lead on a high profile project" at bounding box center [684, 529] width 36 height 36
radio input "false"
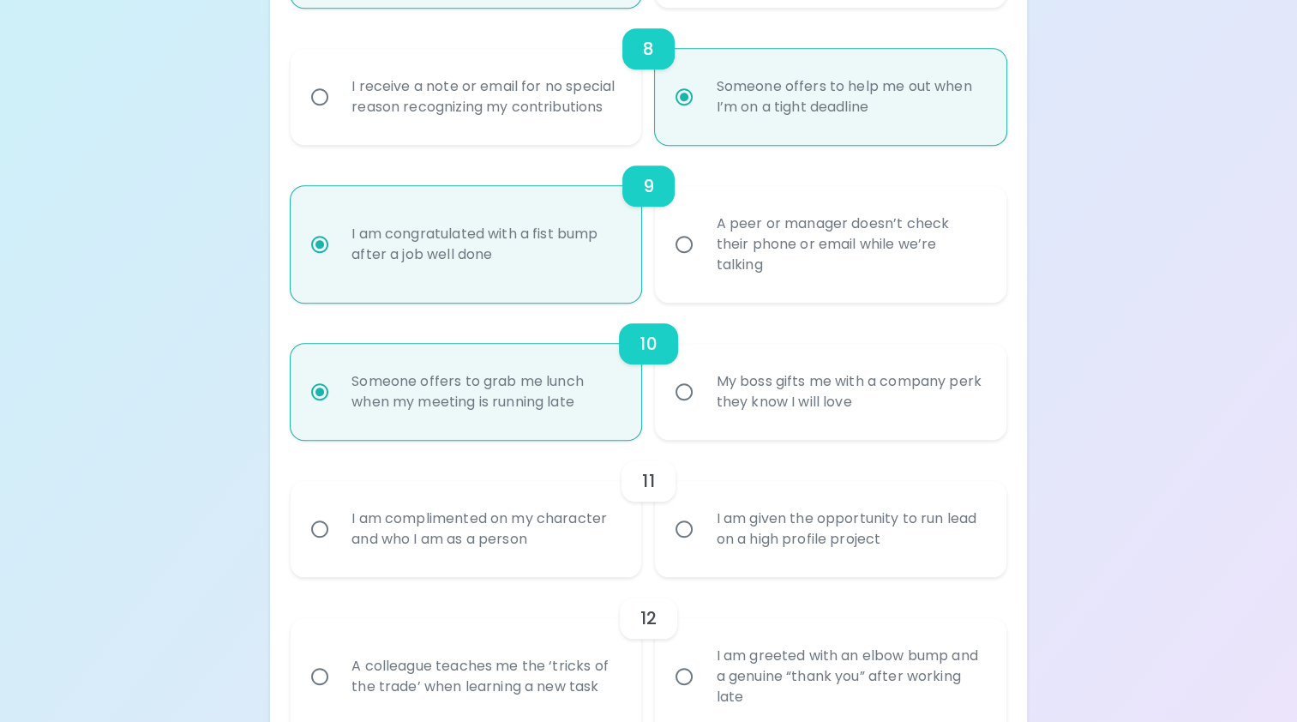
radio input "false"
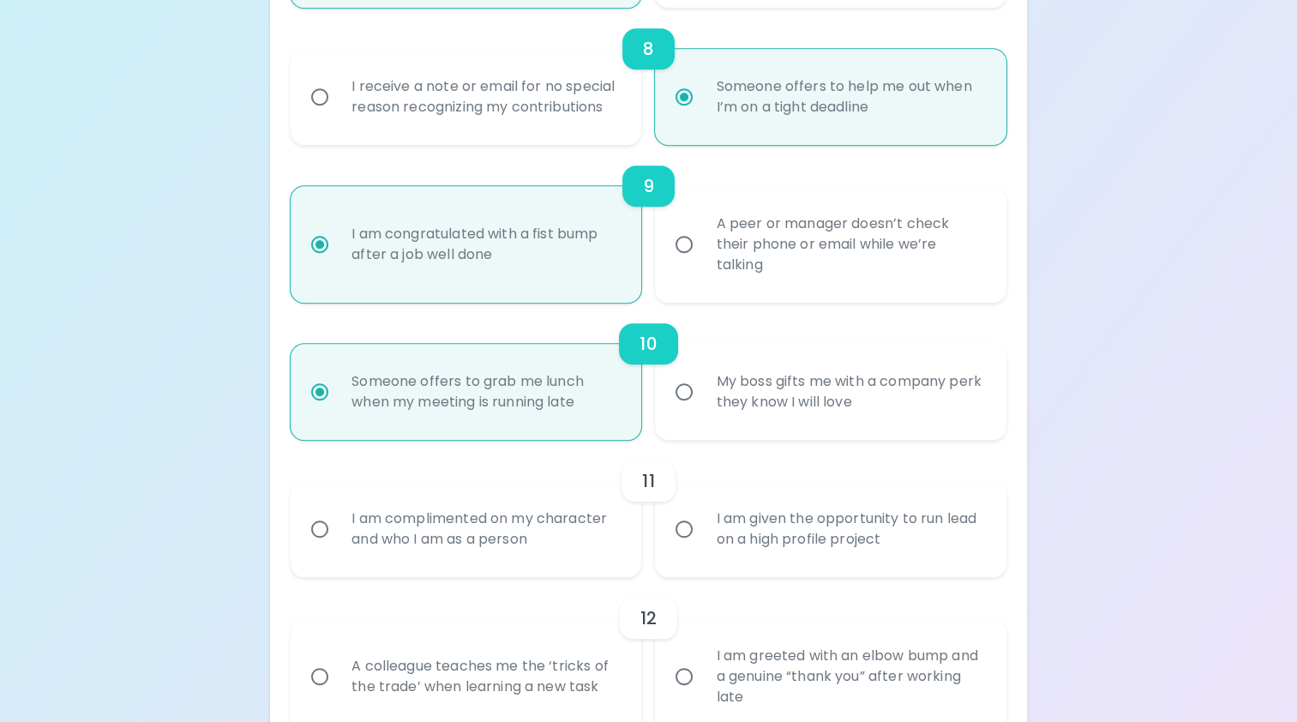
radio input "false"
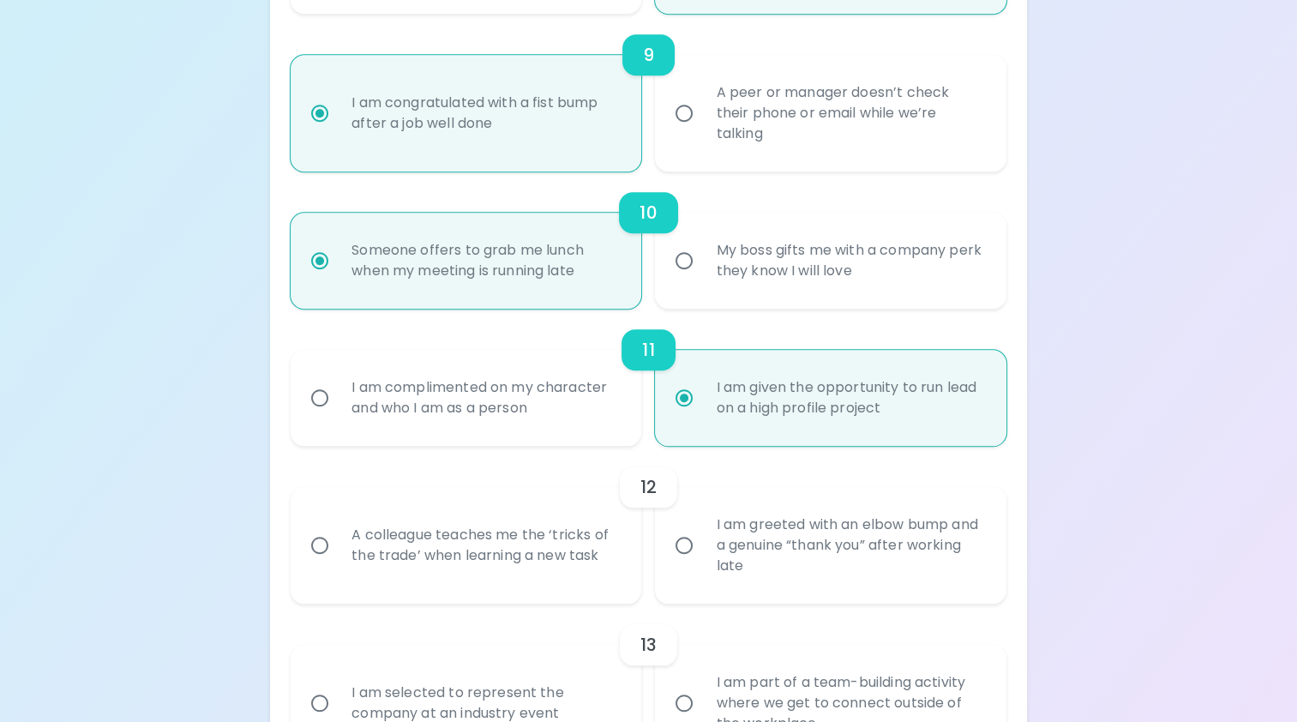
scroll to position [1603, 0]
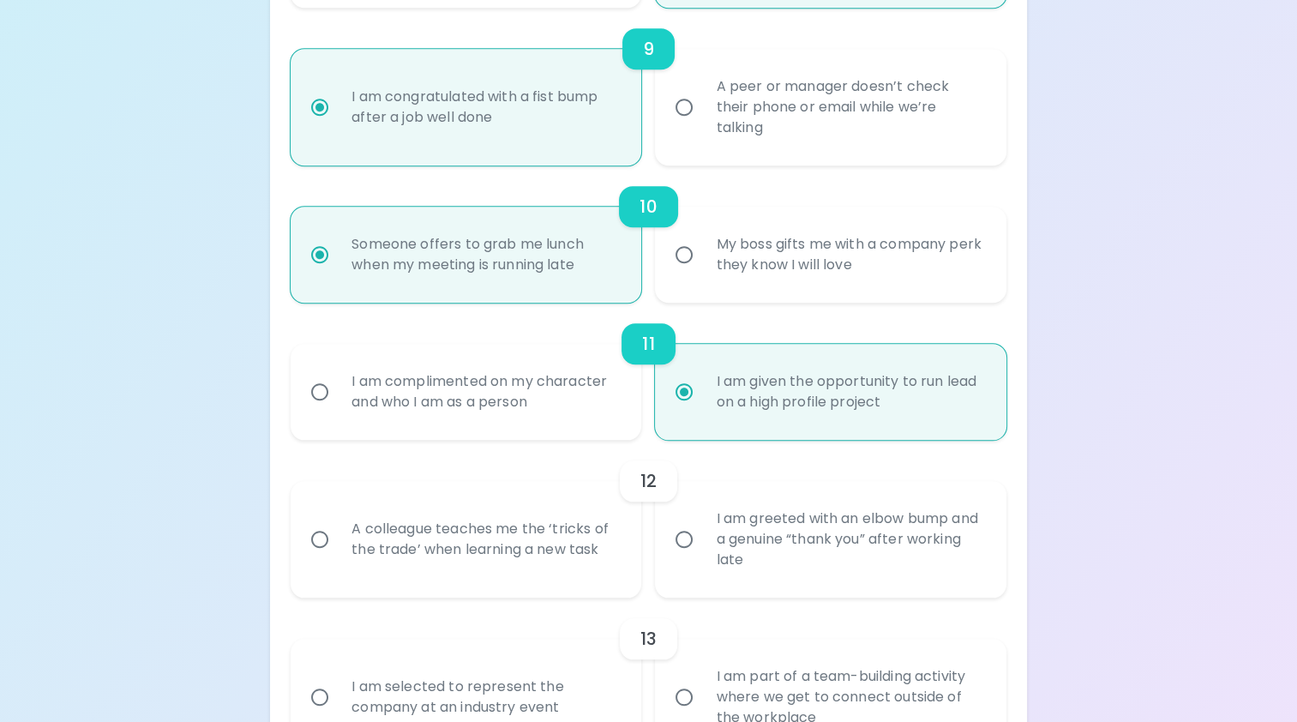
radio input "true"
click at [325, 548] on input "A colleague teaches me the ‘tricks of the trade’ when learning a new task" at bounding box center [320, 539] width 36 height 36
radio input "false"
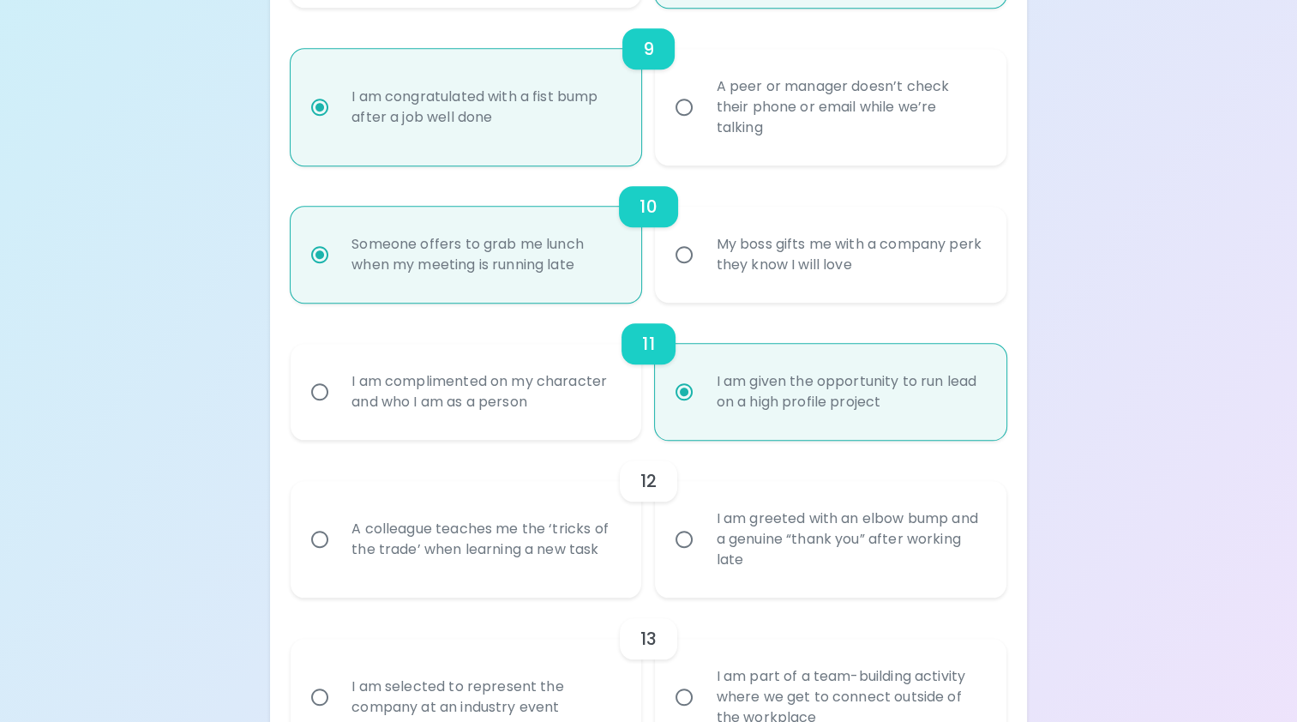
radio input "false"
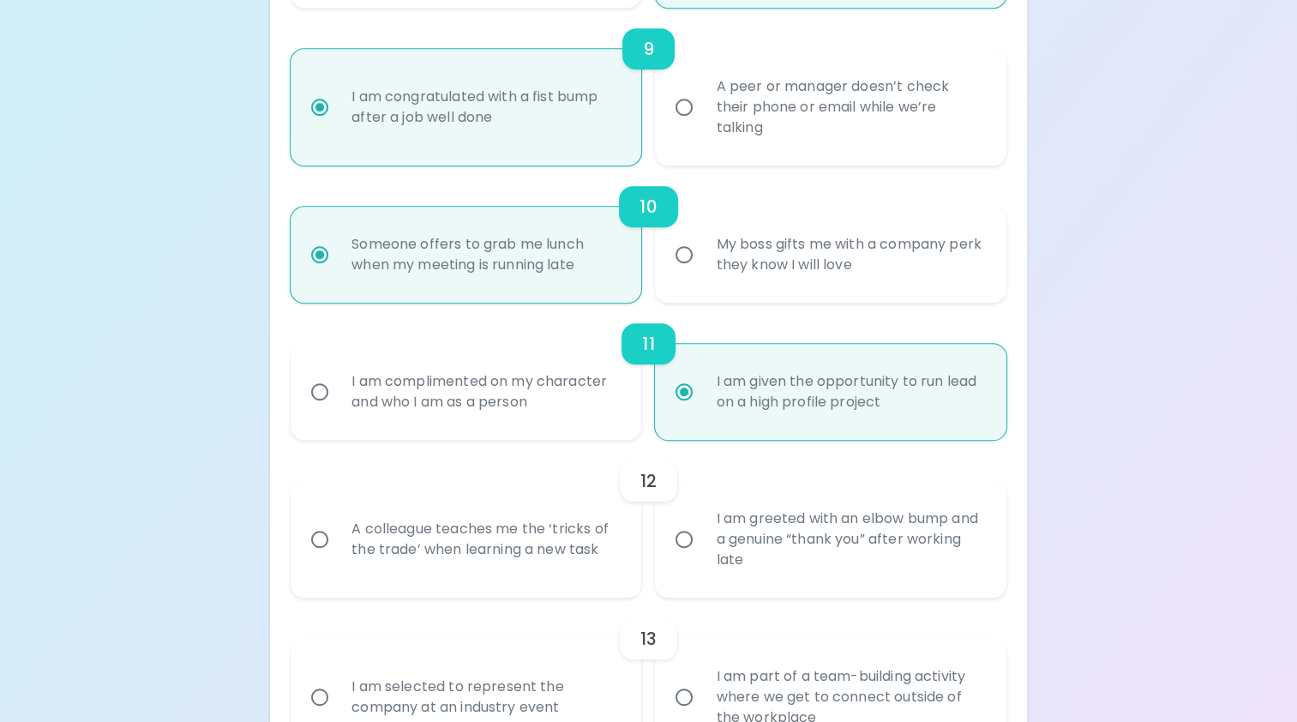
radio input "false"
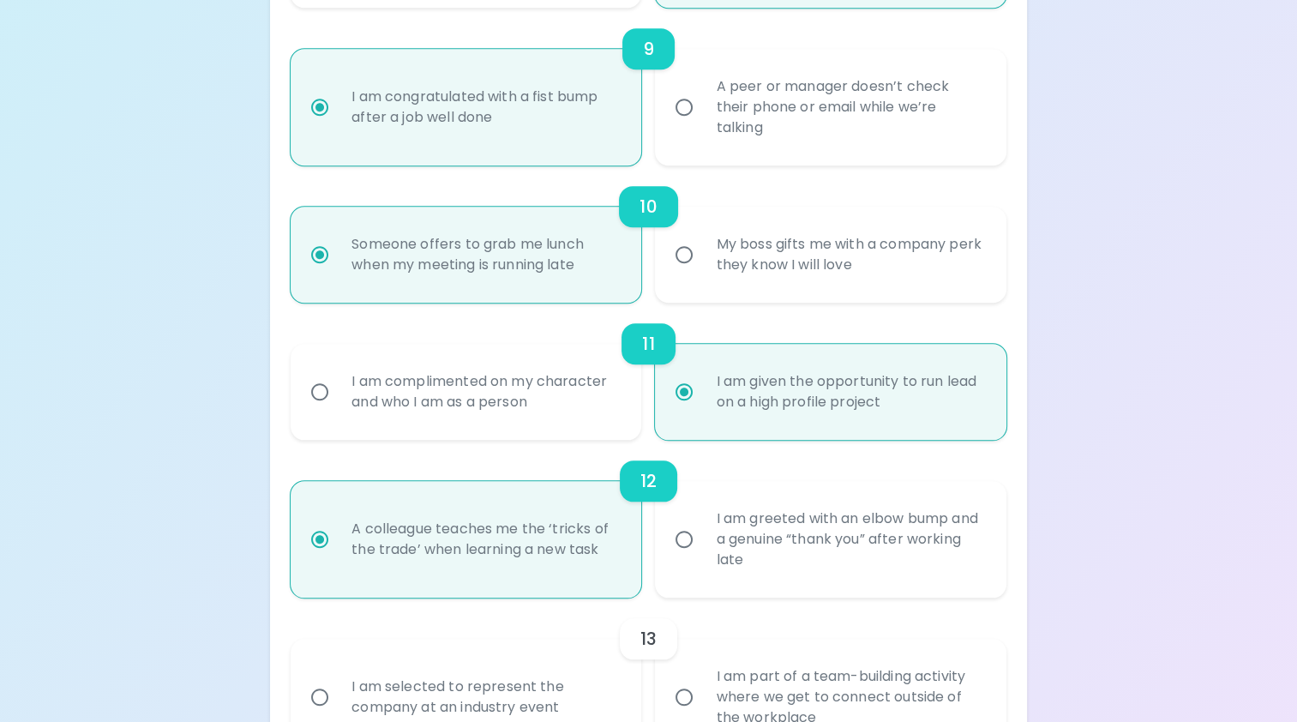
scroll to position [1740, 0]
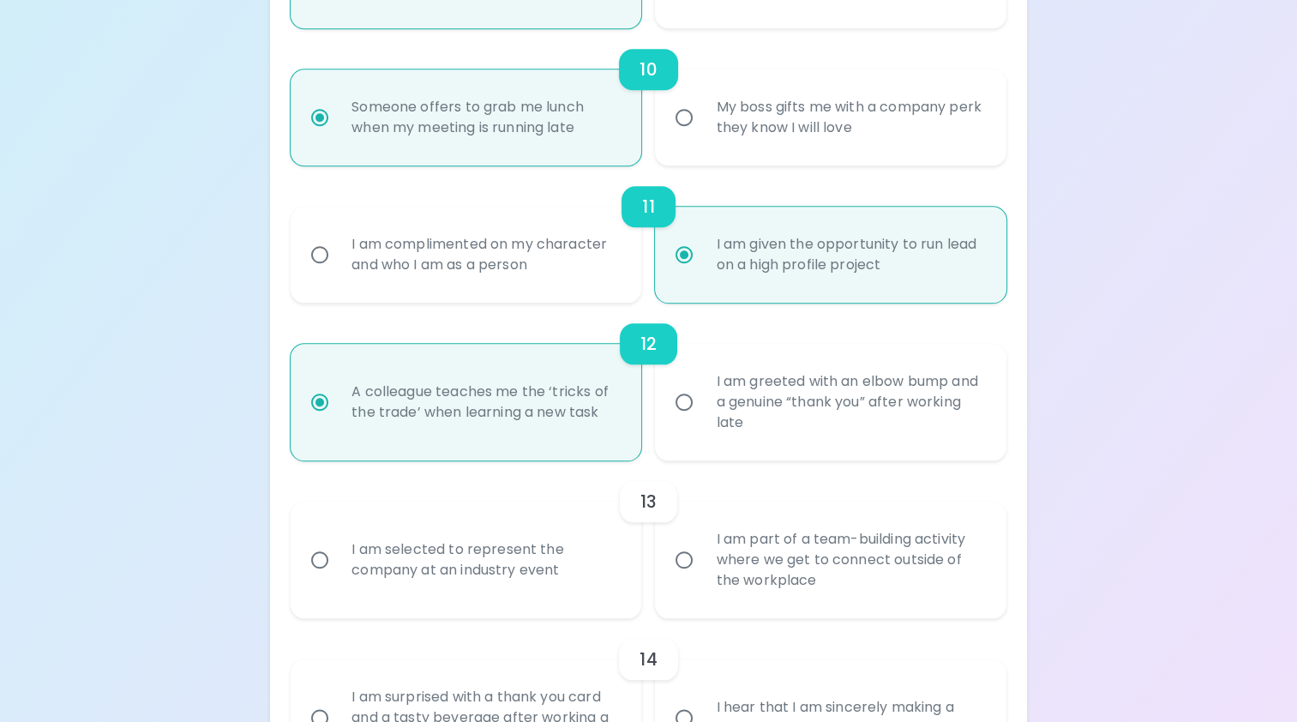
radio input "true"
click at [321, 557] on input "I am selected to represent the company at an industry event" at bounding box center [320, 560] width 36 height 36
radio input "false"
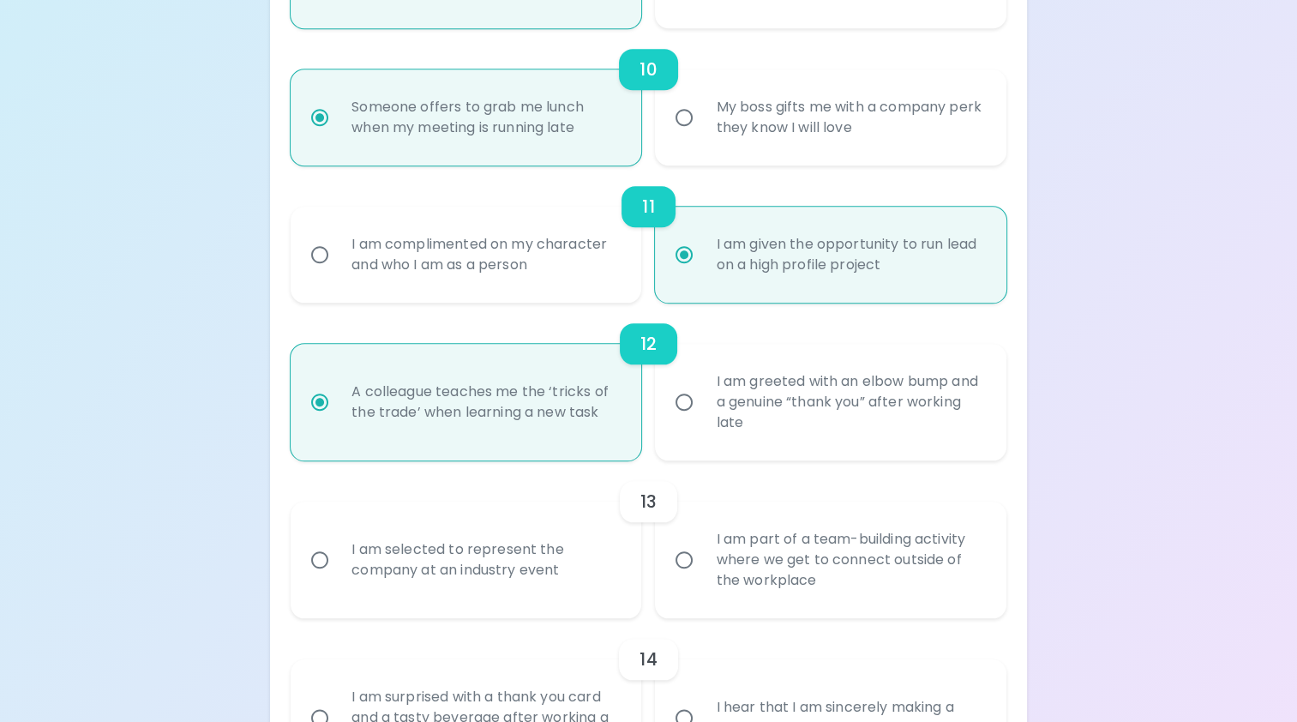
radio input "false"
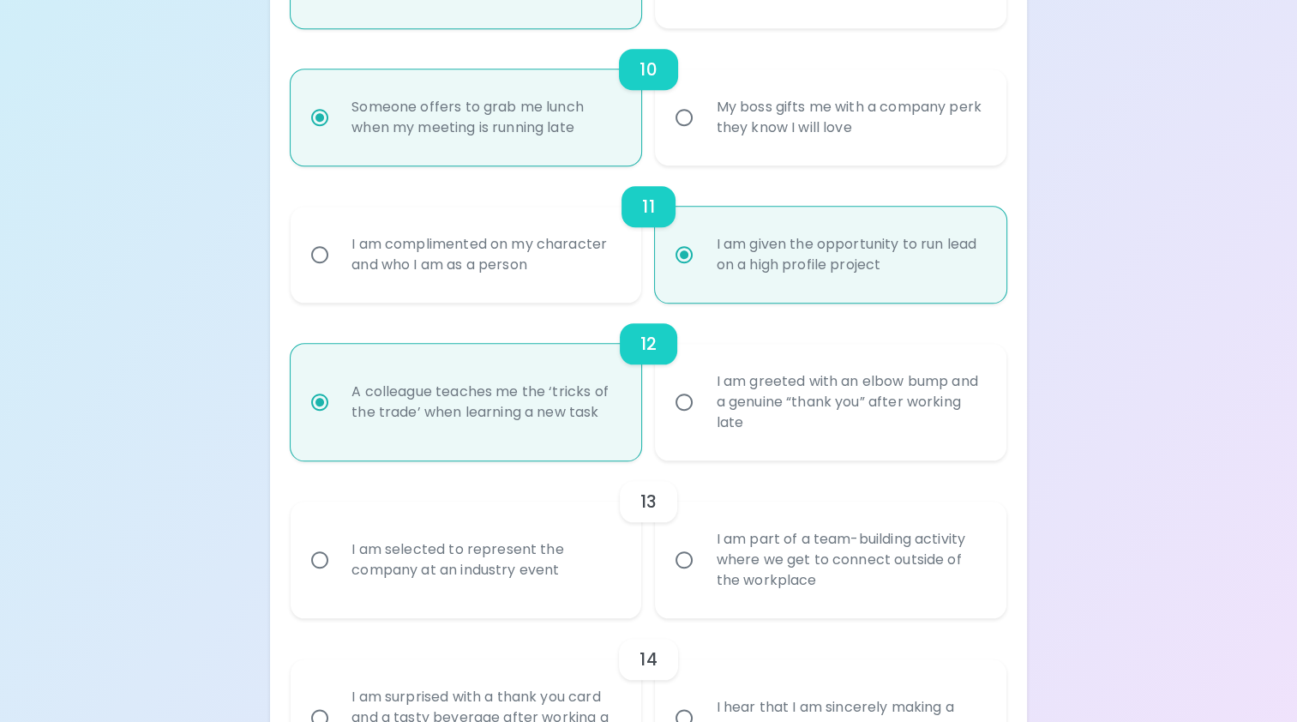
radio input "false"
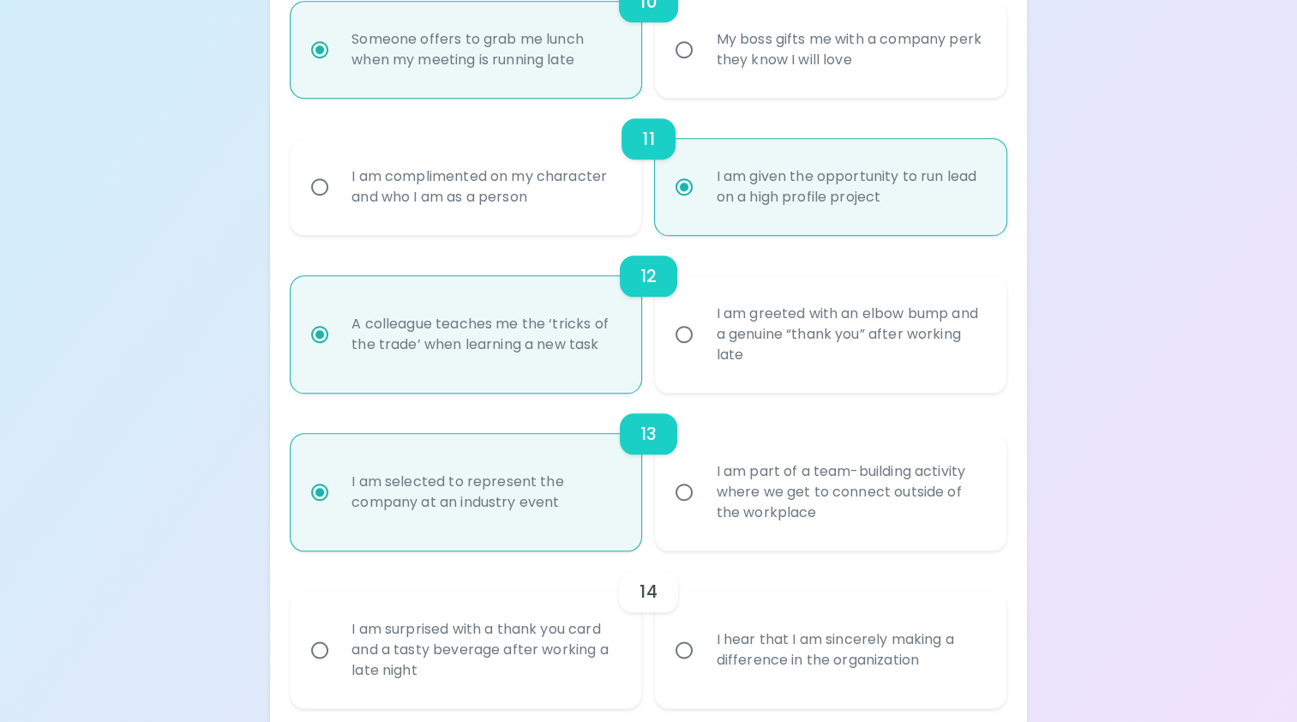
scroll to position [1877, 0]
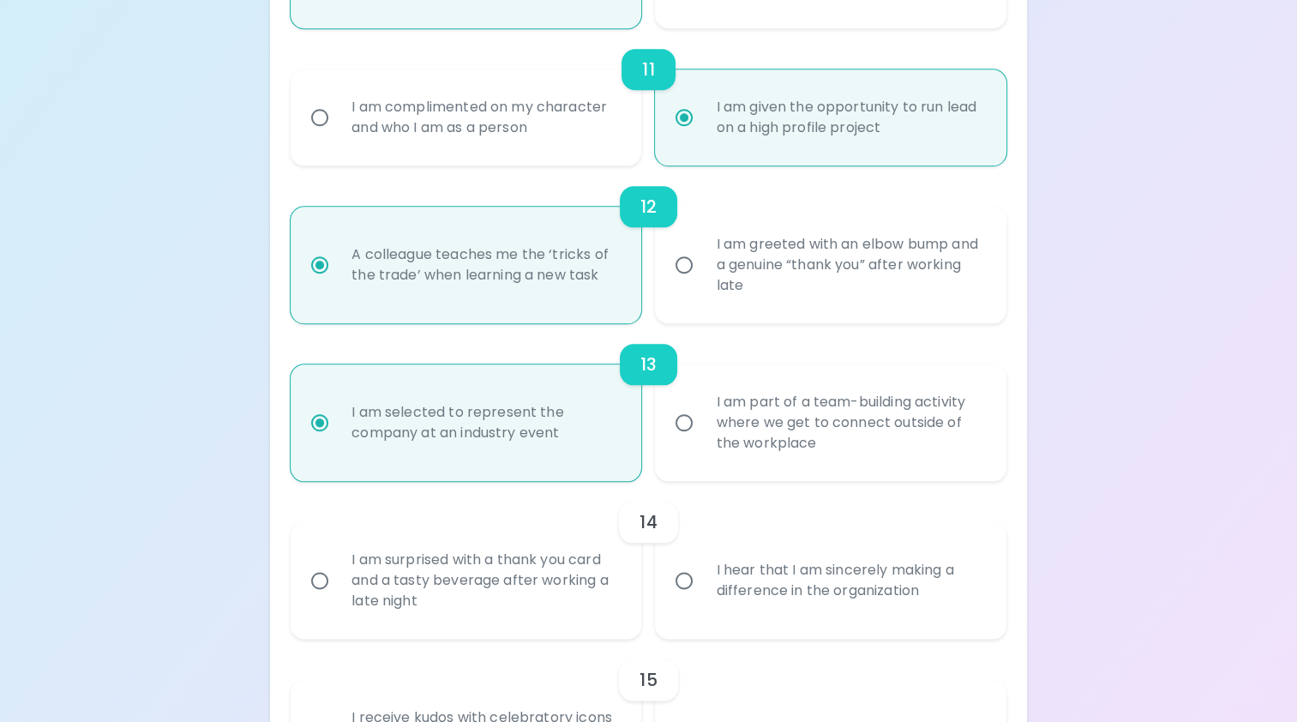
radio input "true"
click at [675, 582] on input "I hear that I am sincerely making a difference in the organization" at bounding box center [684, 580] width 36 height 36
radio input "false"
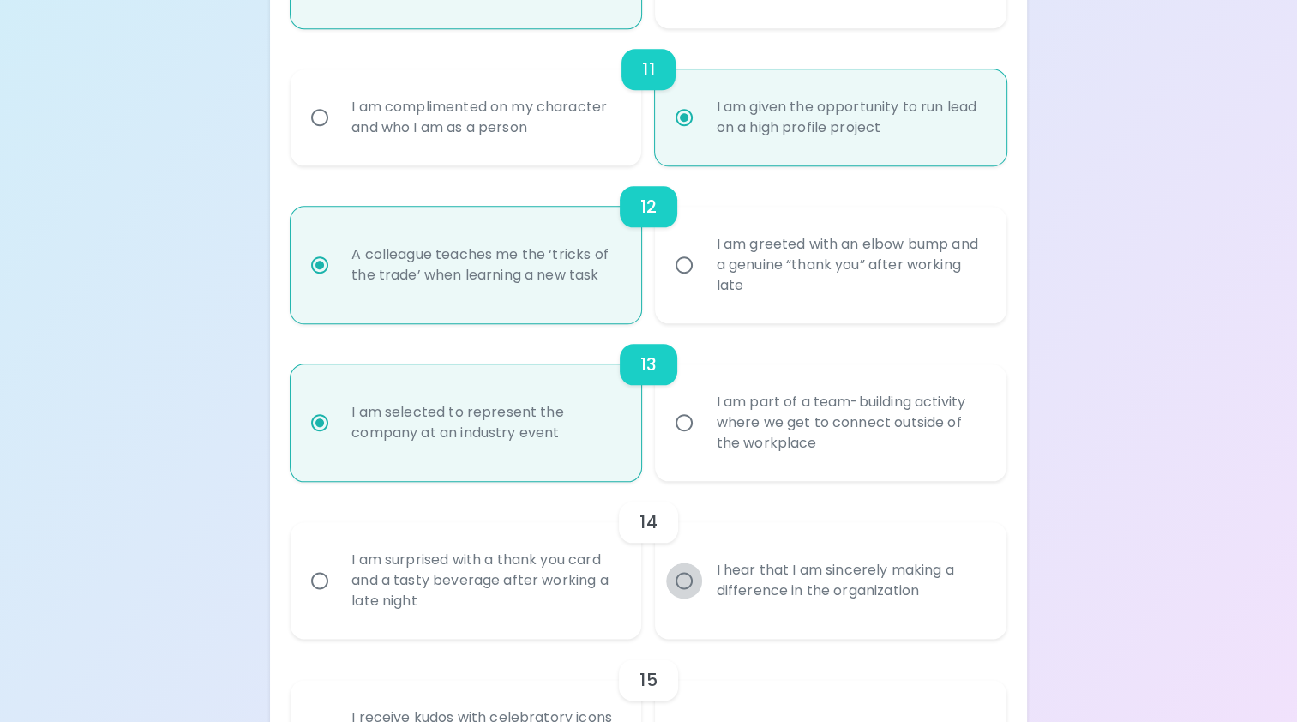
radio input "false"
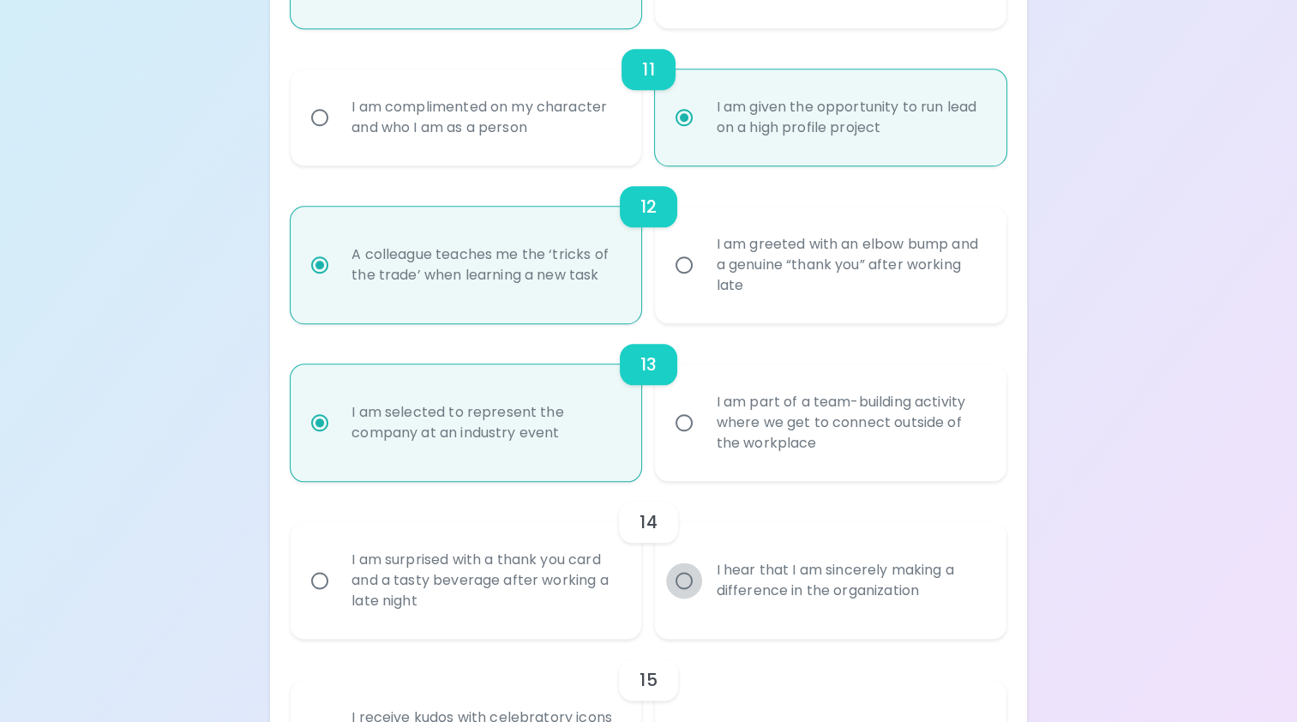
radio input "false"
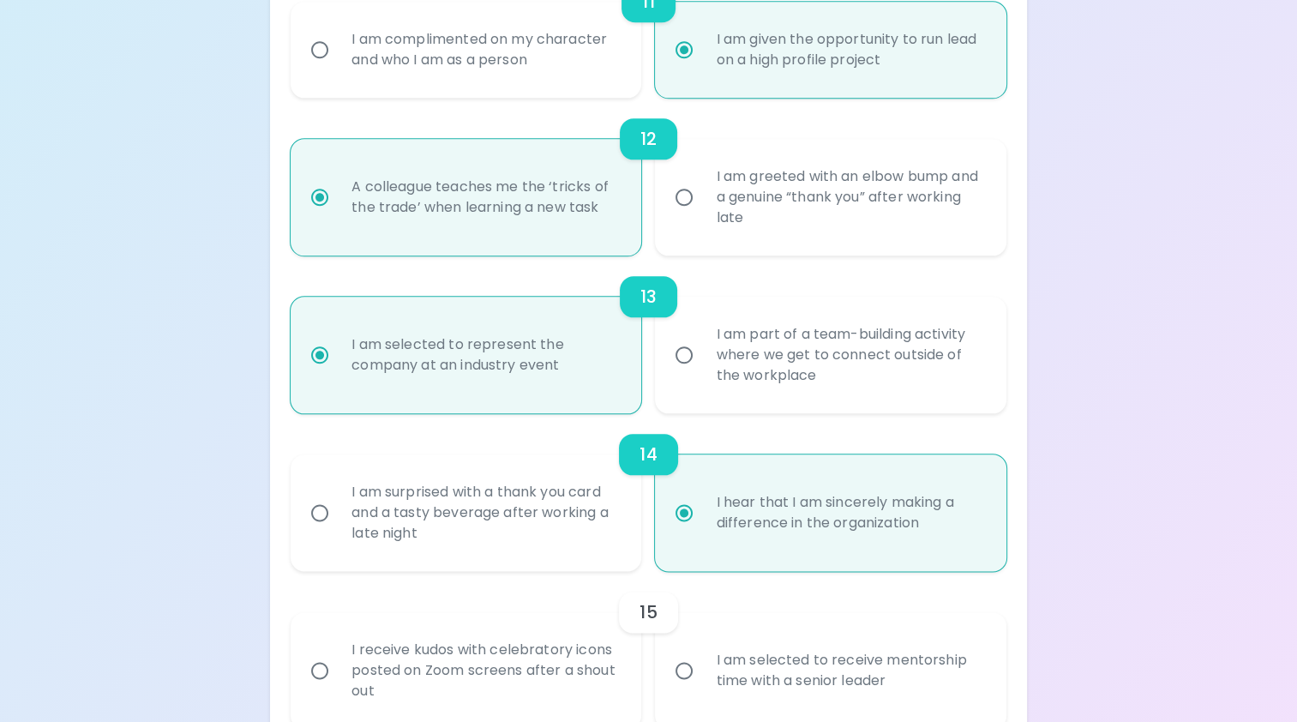
scroll to position [2014, 0]
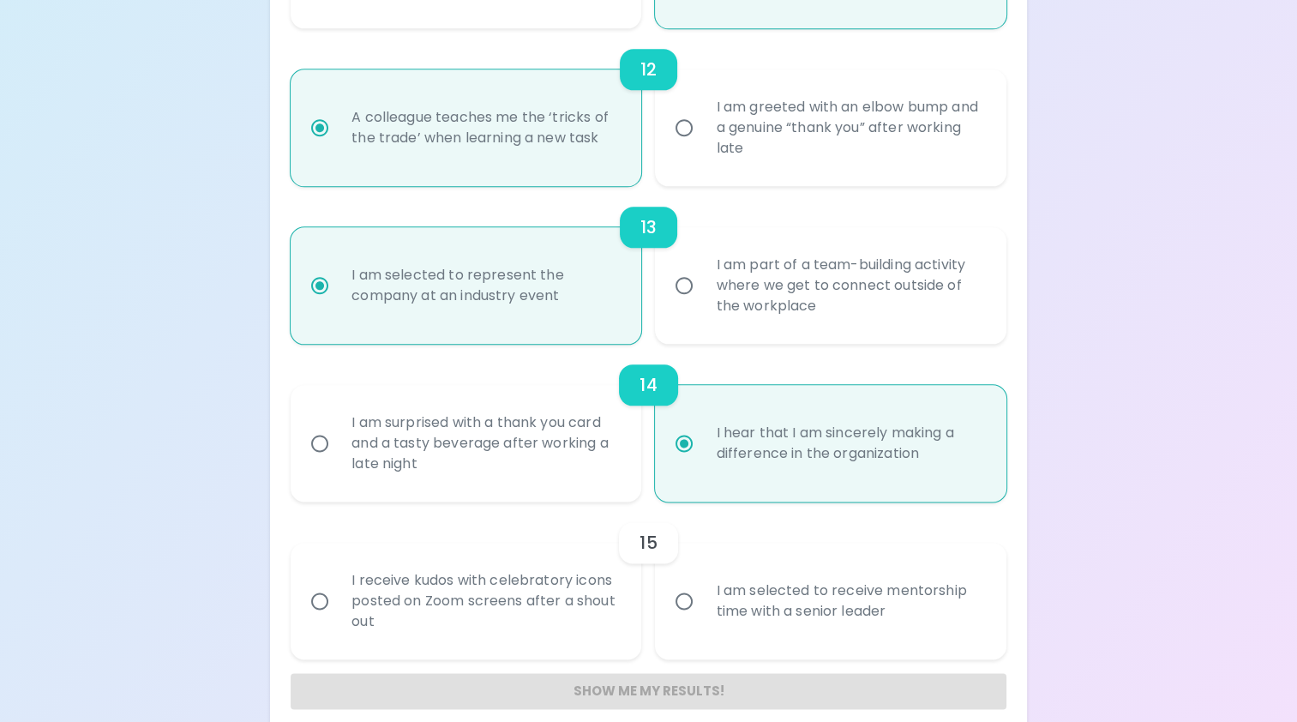
radio input "true"
click at [689, 602] on input "I am selected to receive mentorship time with a senior leader" at bounding box center [684, 601] width 36 height 36
radio input "false"
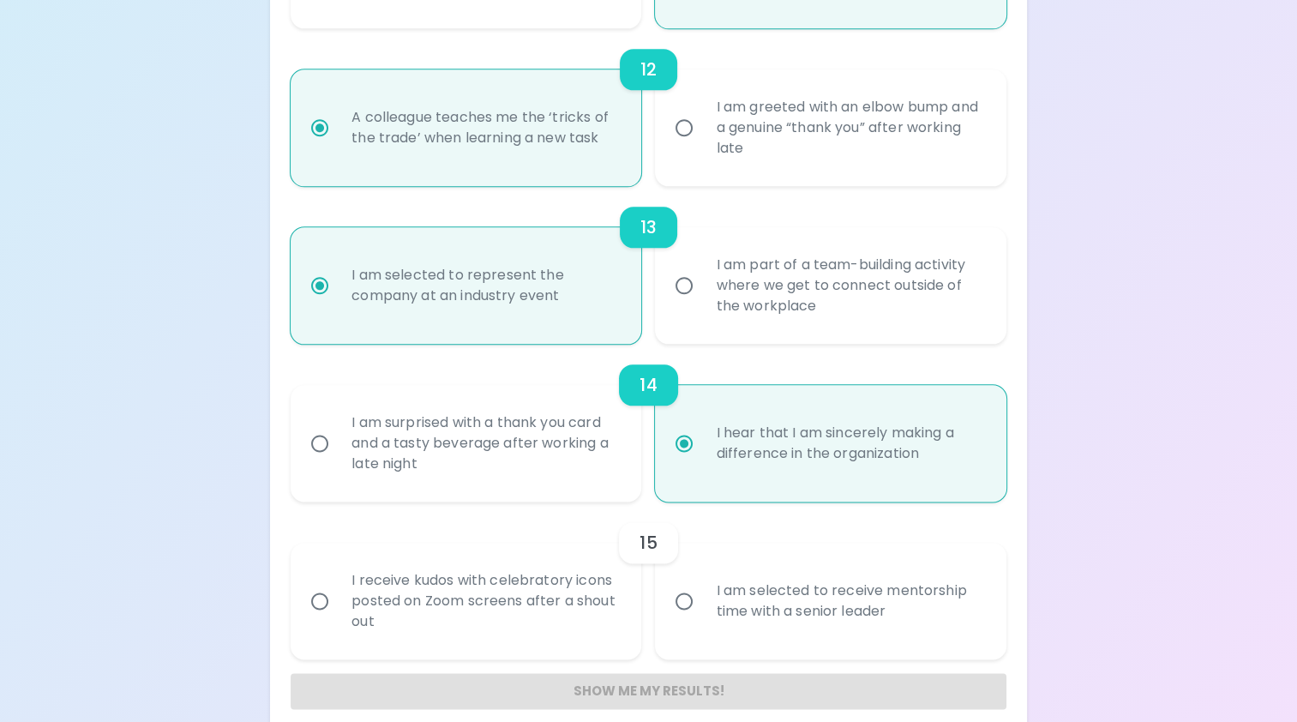
radio input "false"
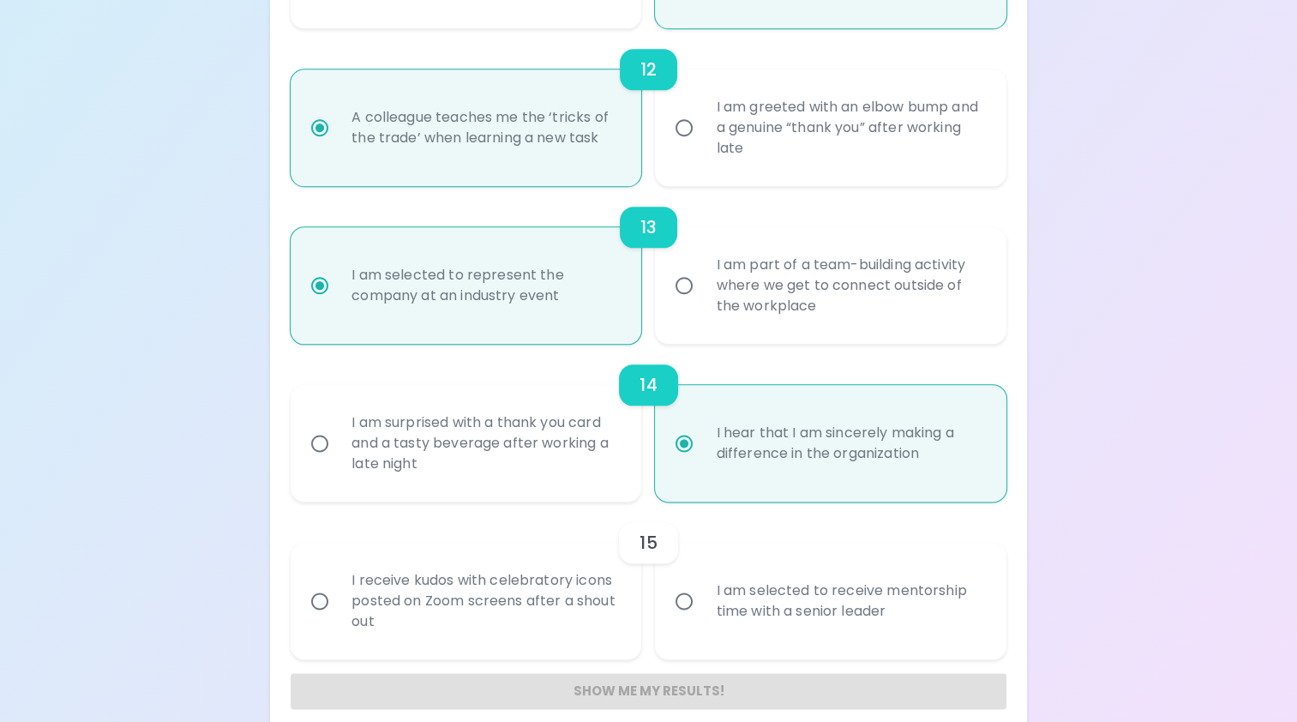
radio input "false"
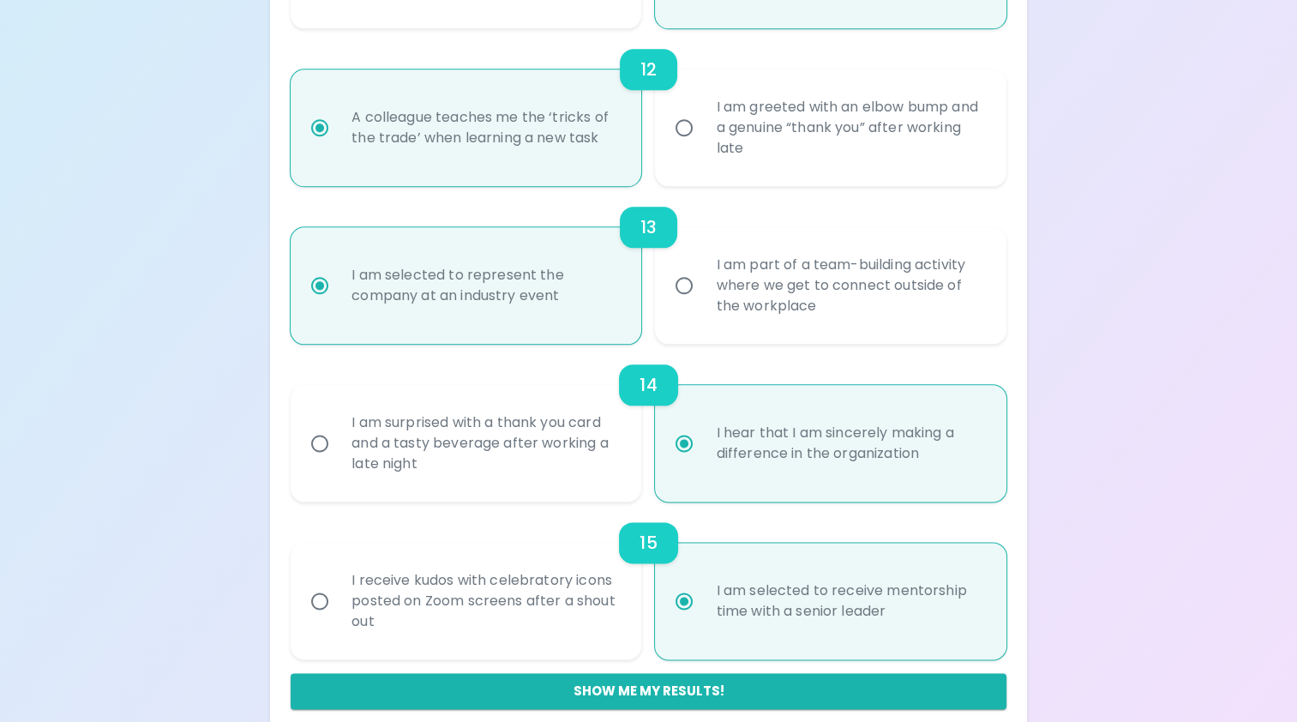
scroll to position [2035, 0]
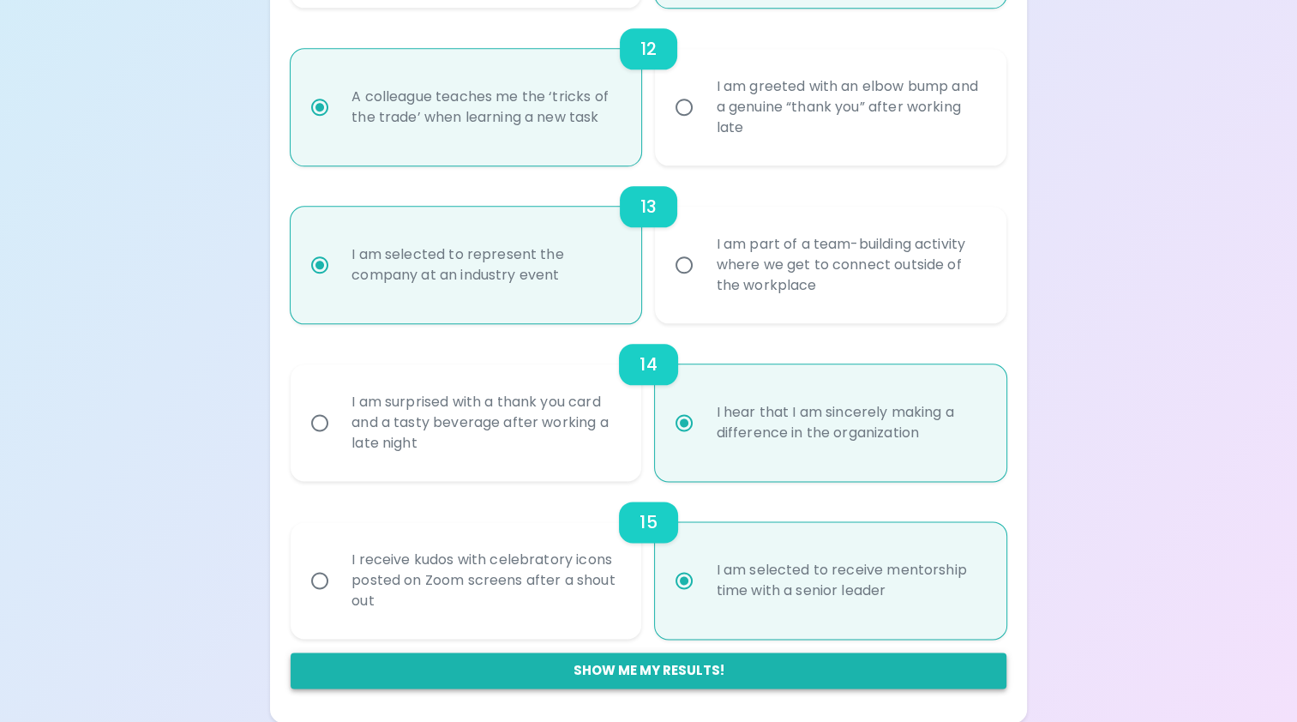
radio input "true"
click at [690, 662] on button "Show me my results!" at bounding box center [649, 670] width 716 height 36
radio input "false"
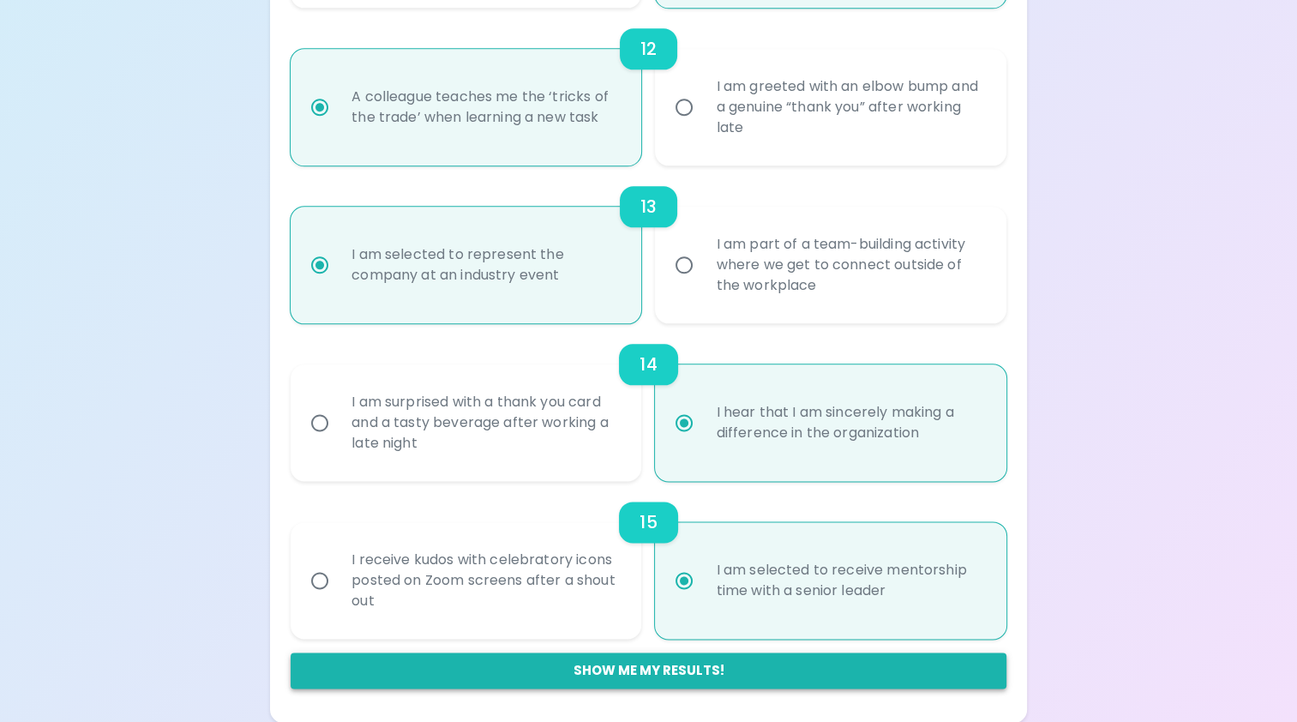
radio input "false"
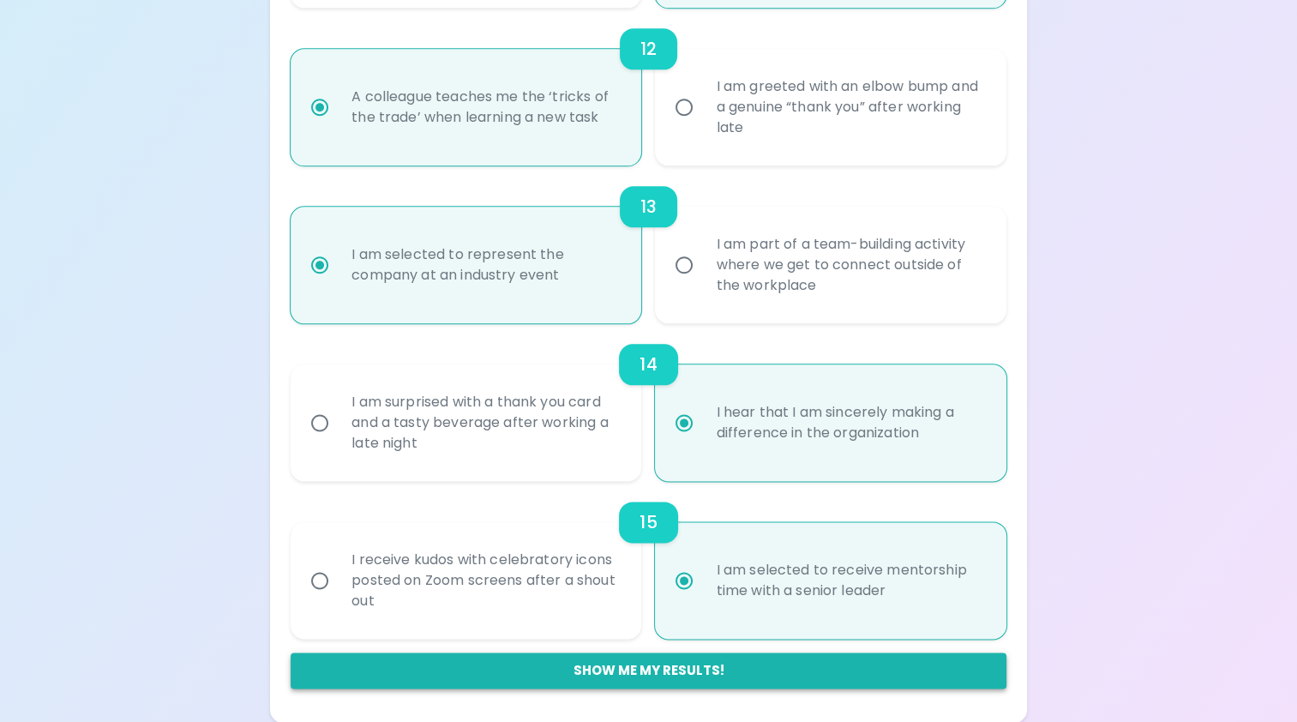
radio input "false"
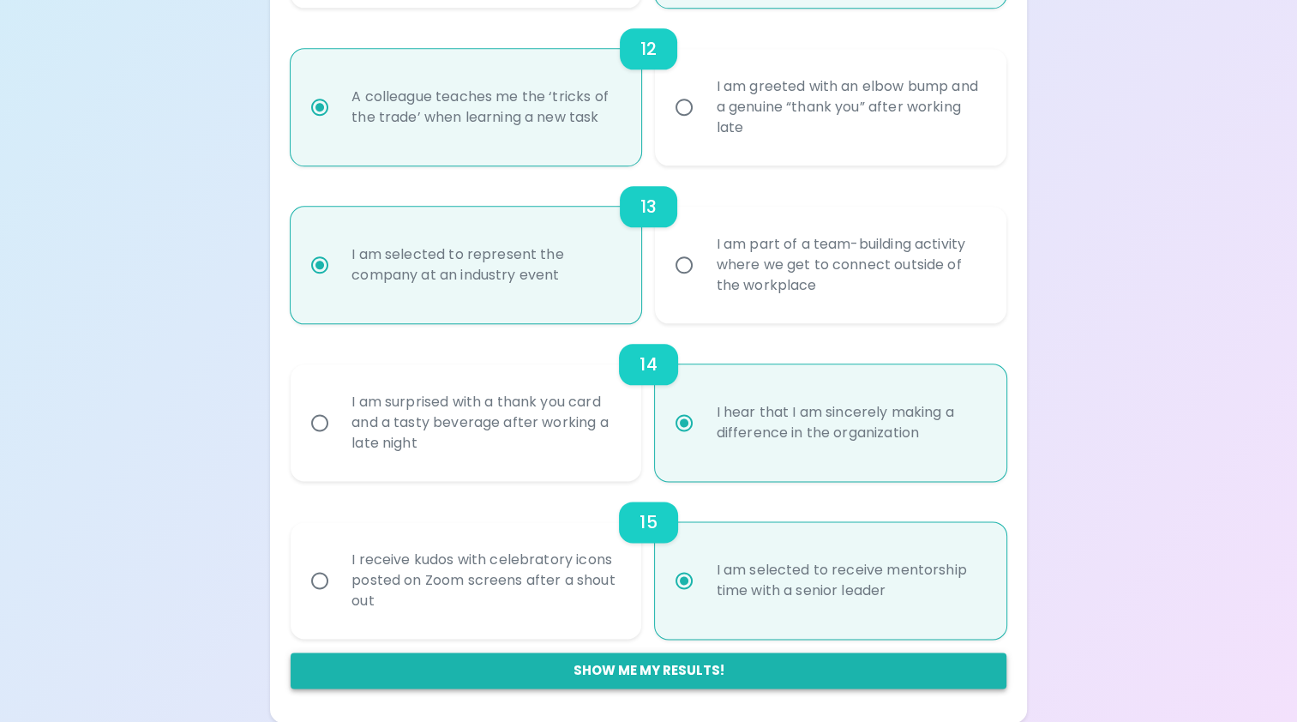
radio input "false"
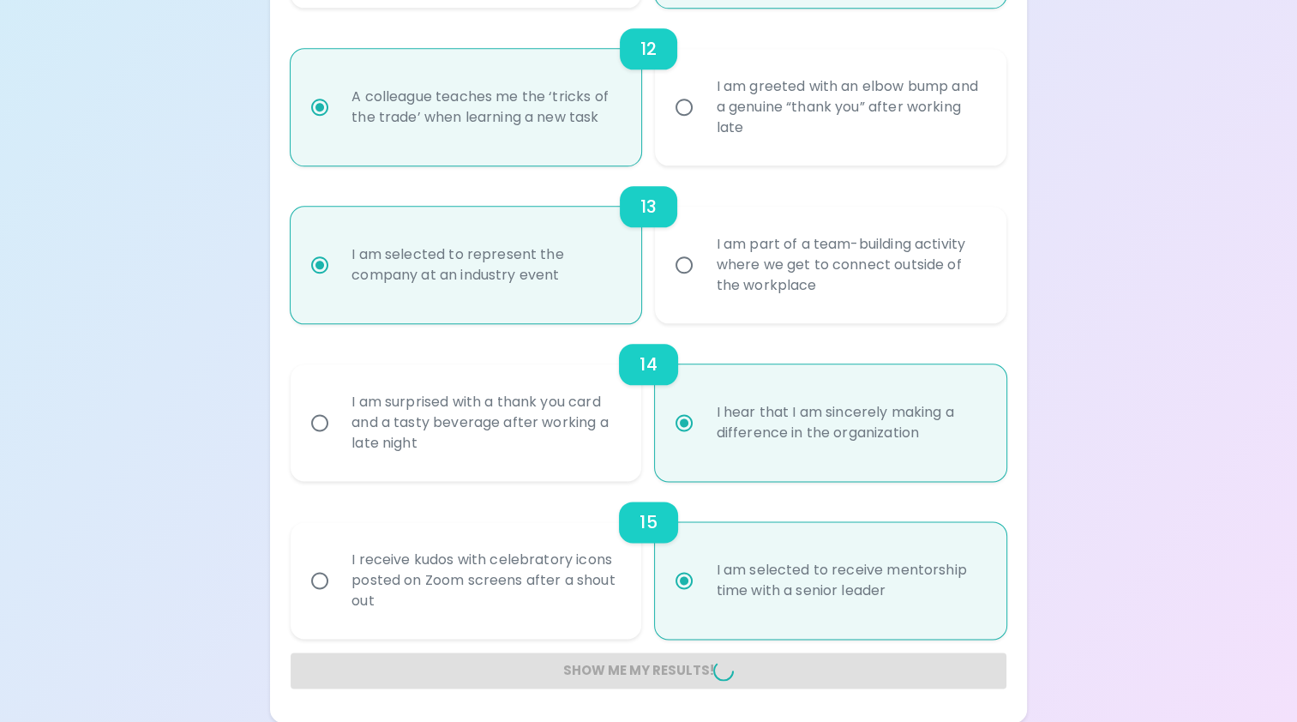
radio input "false"
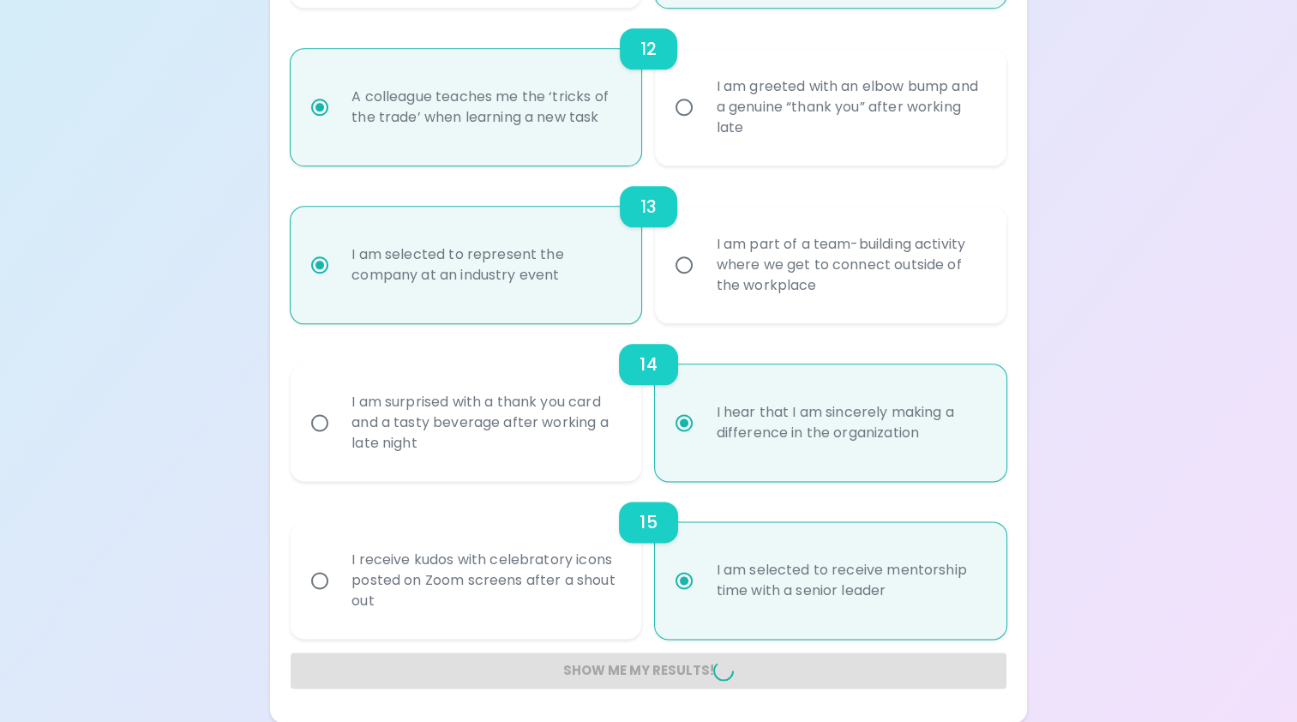
radio input "false"
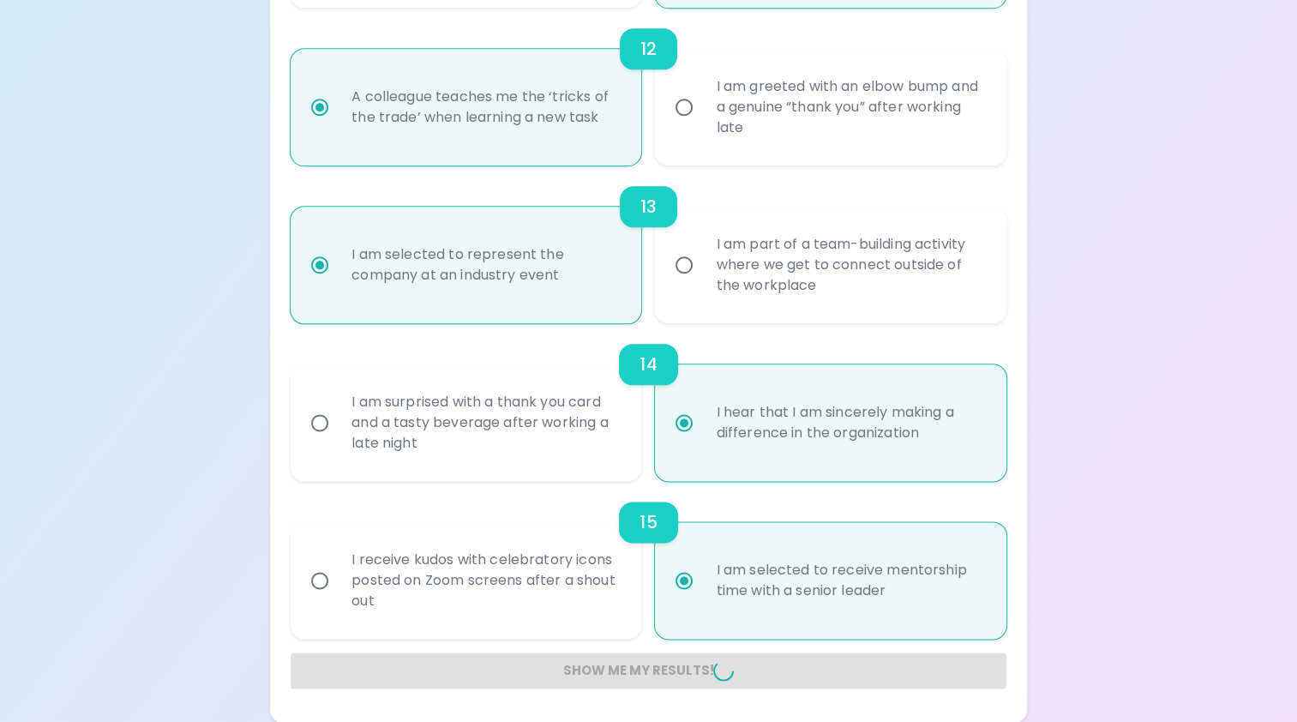
radio input "false"
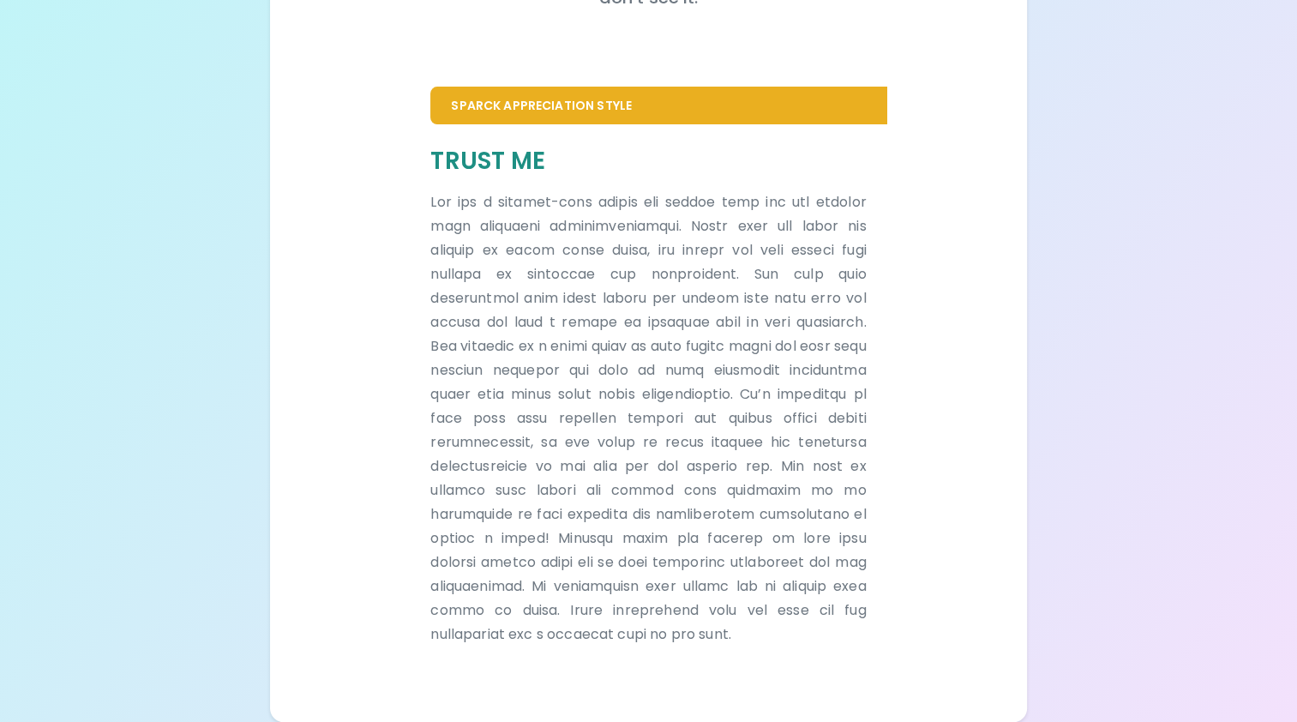
scroll to position [309, 0]
